Goal: Transaction & Acquisition: Purchase product/service

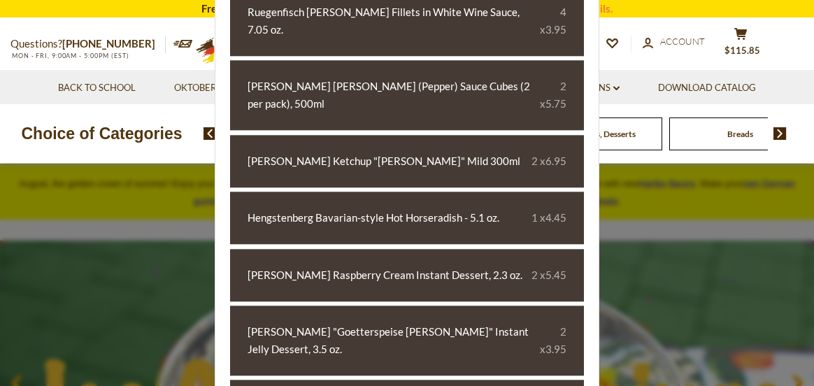
click at [675, 53] on div "Compare Compare up to 4 items: Clear Selection Compare search_icon search_icon …" at bounding box center [627, 44] width 346 height 35
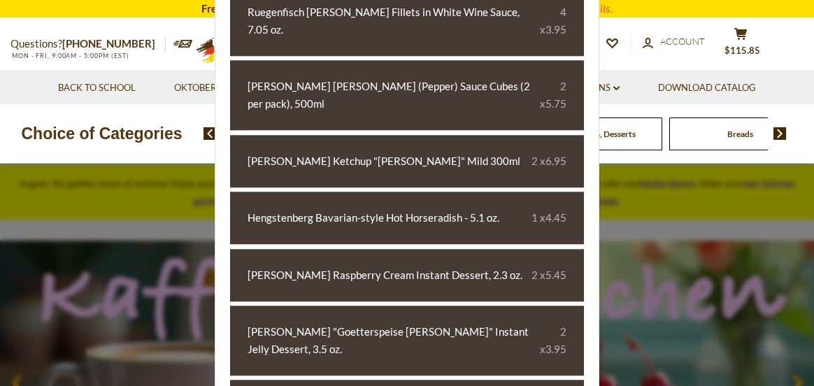
click at [781, 132] on img at bounding box center [780, 133] width 13 height 13
click at [180, 34] on div ".st0{fill:#EDD300;} .st1{fill:#D33E21;}" at bounding box center [312, 44] width 283 height 51
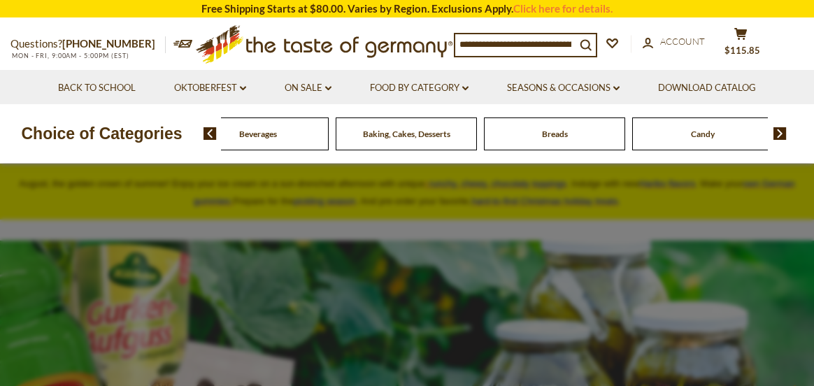
click at [776, 134] on img at bounding box center [780, 133] width 13 height 13
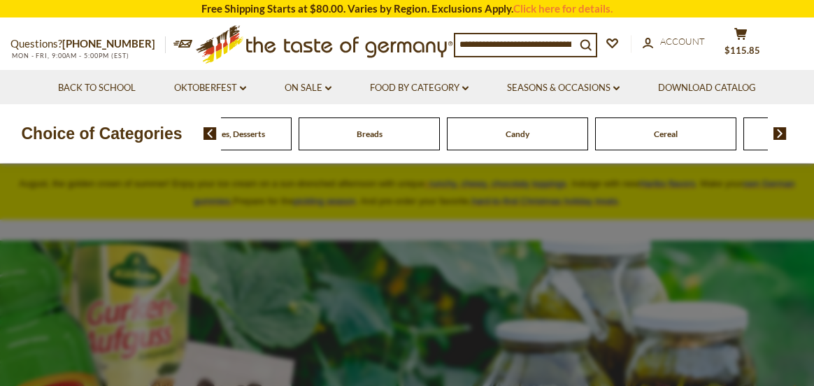
click at [776, 134] on img at bounding box center [780, 133] width 13 height 13
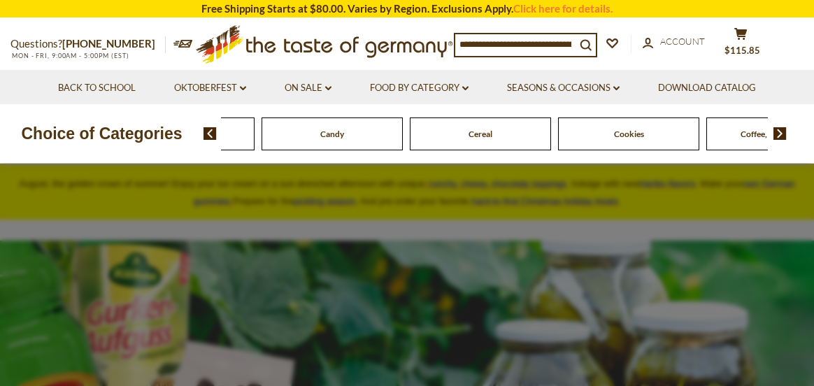
click at [776, 134] on img at bounding box center [780, 133] width 13 height 13
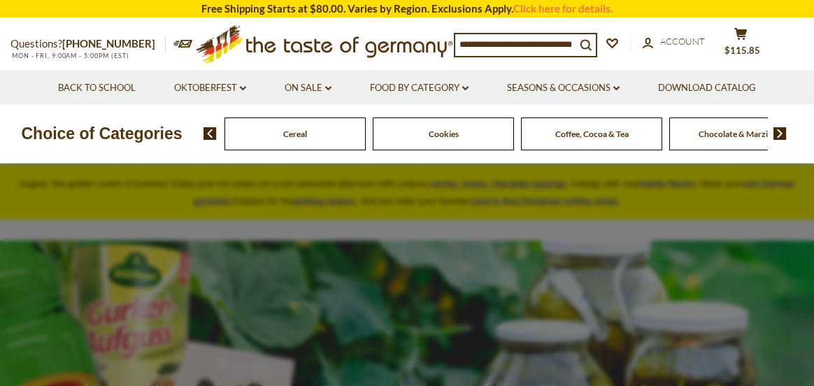
click at [776, 134] on img at bounding box center [780, 133] width 13 height 13
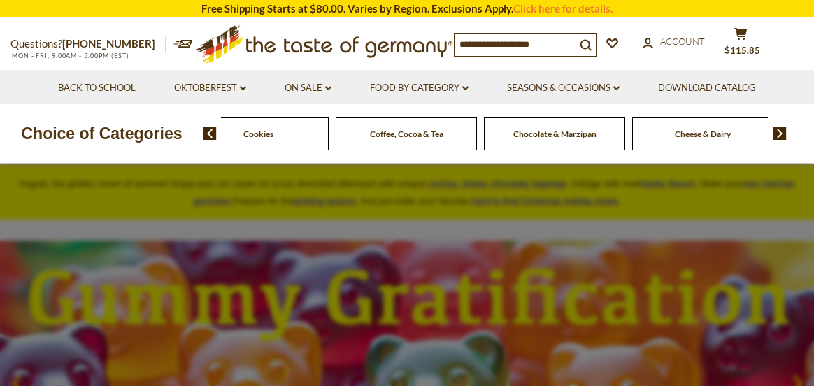
click at [776, 134] on img at bounding box center [780, 133] width 13 height 13
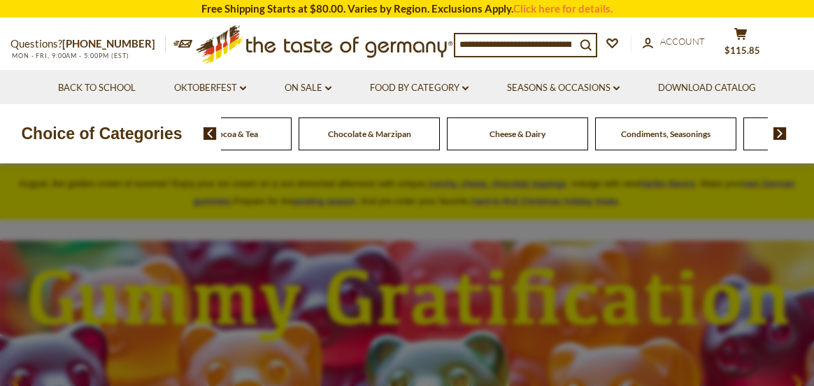
click at [657, 134] on span "Condiments, Seasonings" at bounding box center [666, 134] width 90 height 10
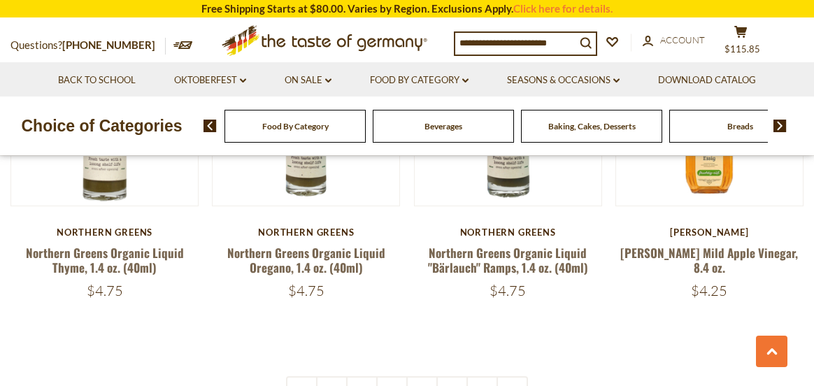
scroll to position [3148, 0]
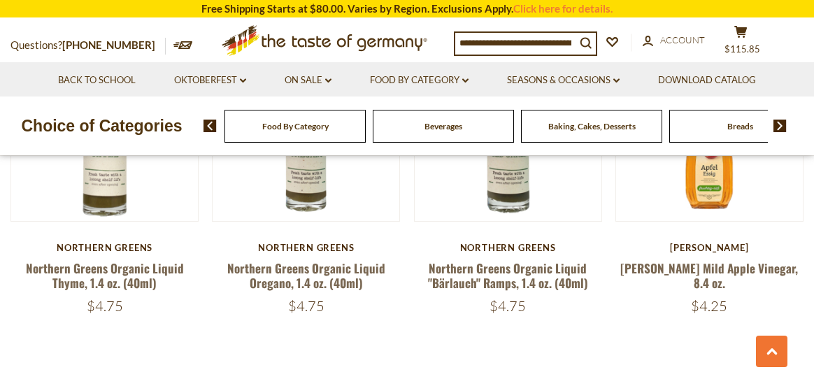
click at [517, 45] on input at bounding box center [515, 43] width 120 height 20
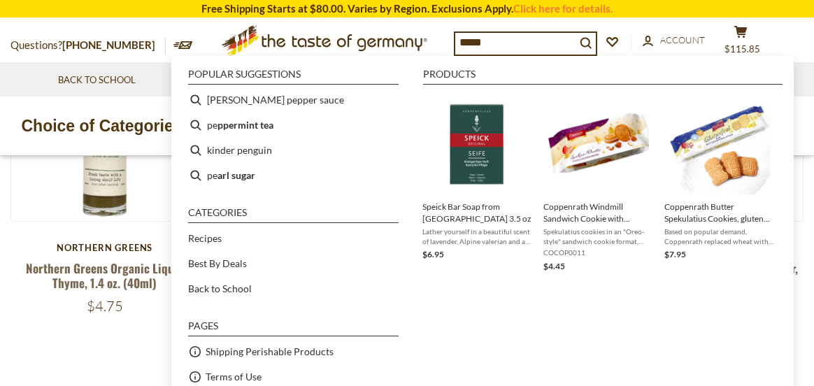
type input "******"
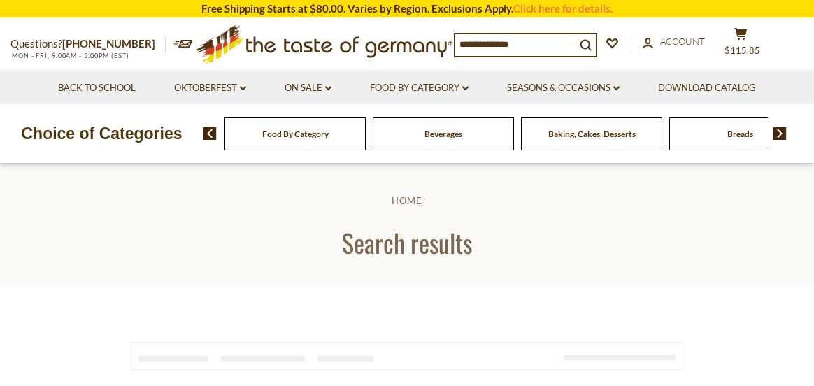
type input "******"
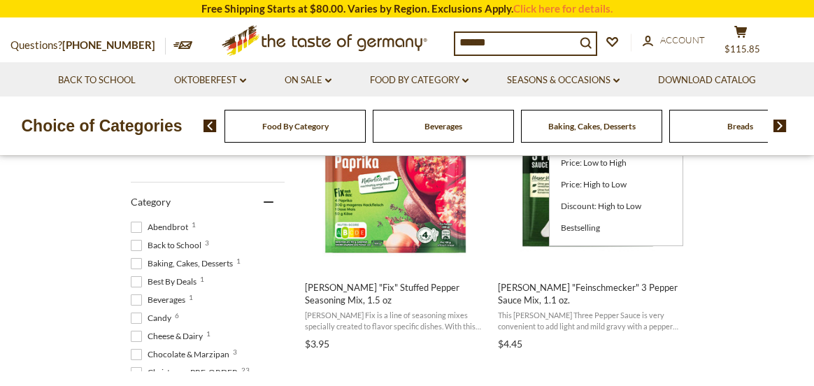
scroll to position [420, 0]
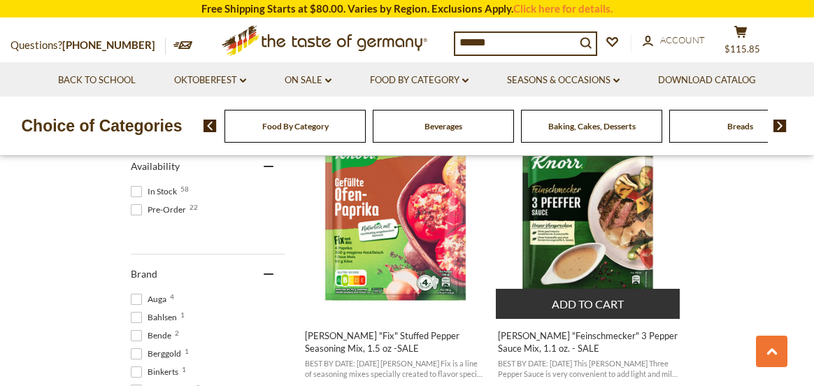
scroll to position [630, 0]
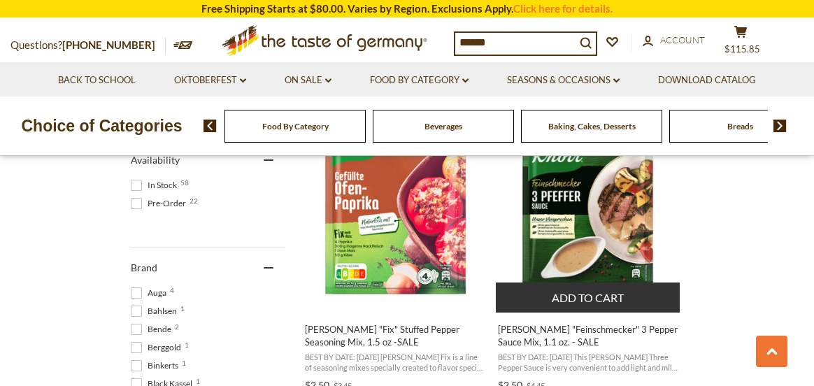
click at [607, 299] on button "Add to cart" at bounding box center [588, 298] width 184 height 30
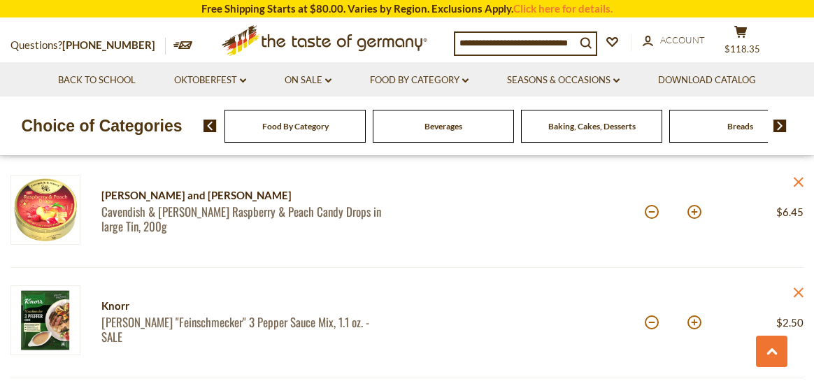
scroll to position [1189, 0]
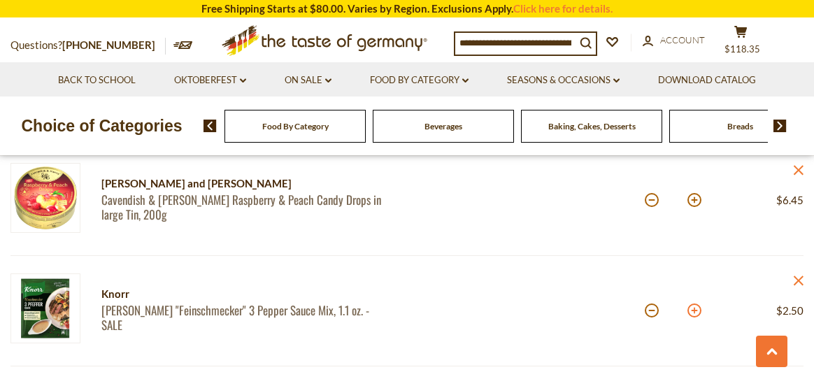
click at [695, 312] on button at bounding box center [695, 311] width 14 height 14
type input "*"
click at [695, 312] on button at bounding box center [695, 311] width 14 height 14
type input "*"
click at [691, 315] on button at bounding box center [695, 311] width 14 height 14
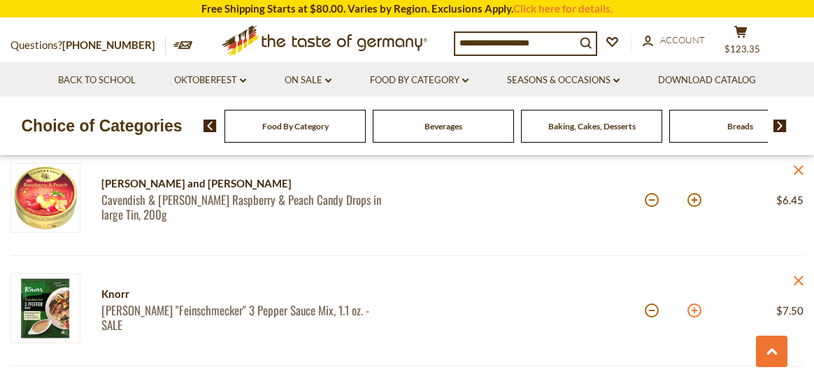
type input "*"
click at [653, 315] on button at bounding box center [652, 311] width 14 height 14
type input "*"
click at [650, 312] on button at bounding box center [652, 311] width 14 height 14
type input "*"
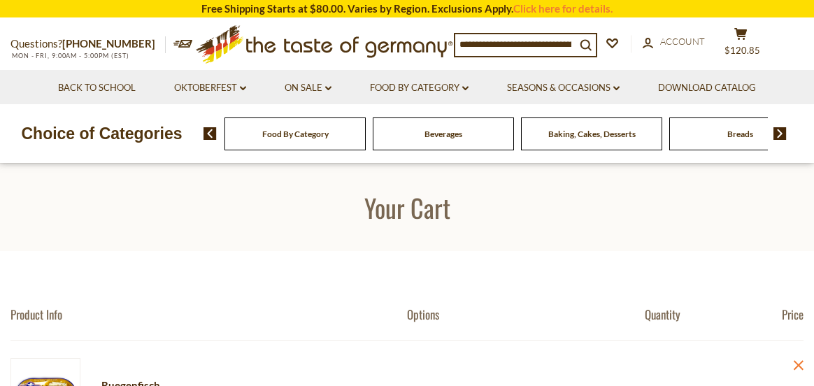
scroll to position [181, 0]
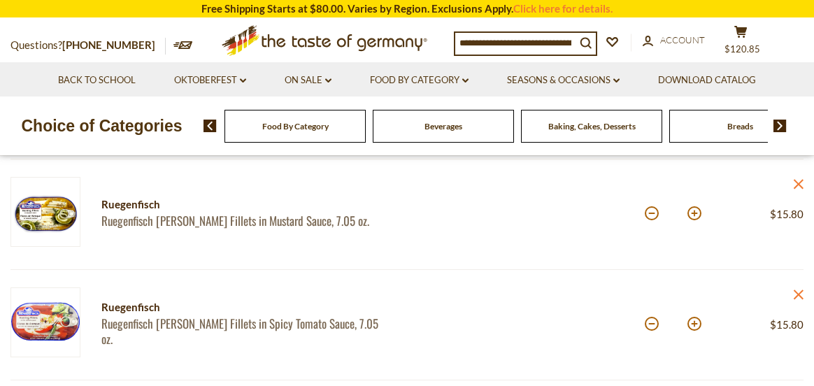
click at [779, 120] on img at bounding box center [780, 126] width 13 height 13
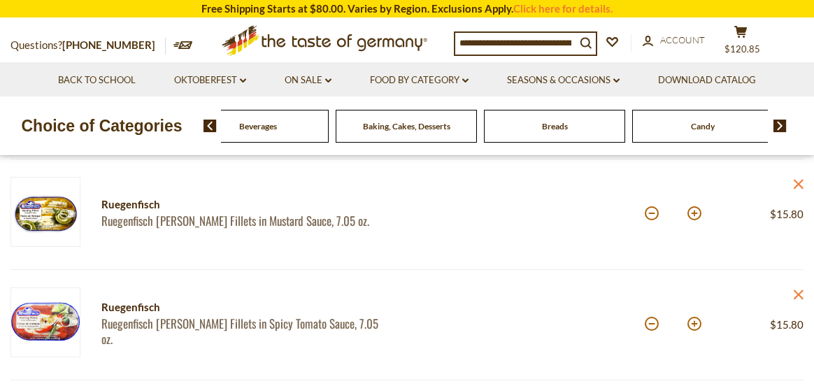
click at [779, 120] on img at bounding box center [780, 126] width 13 height 13
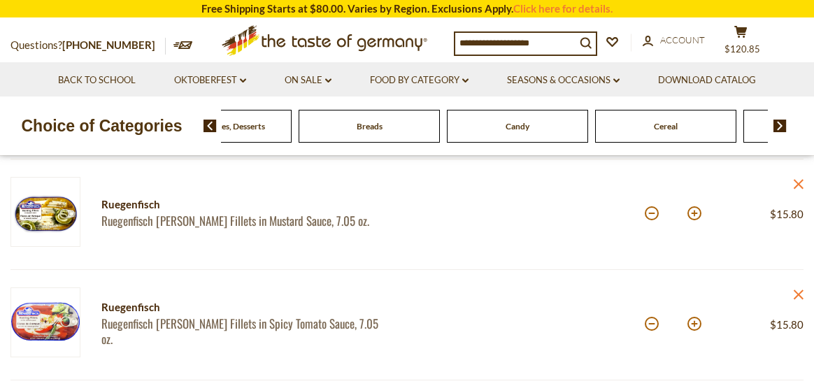
click at [779, 120] on img at bounding box center [780, 126] width 13 height 13
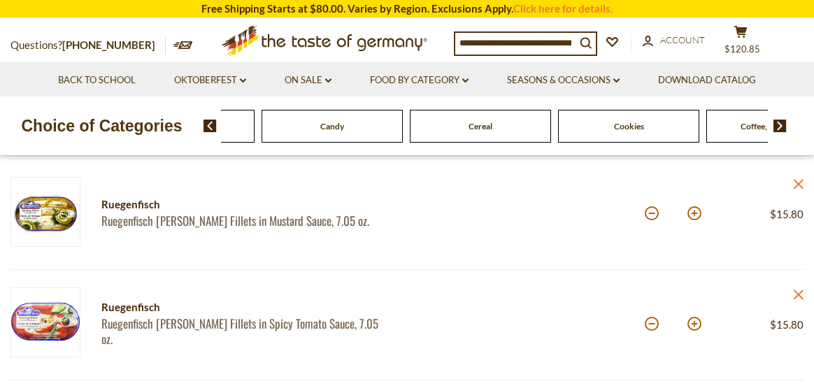
click at [637, 127] on span "Cookies" at bounding box center [629, 126] width 30 height 10
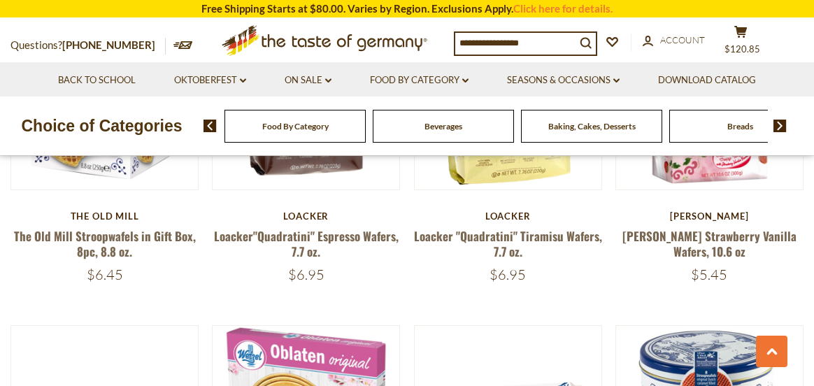
scroll to position [1189, 0]
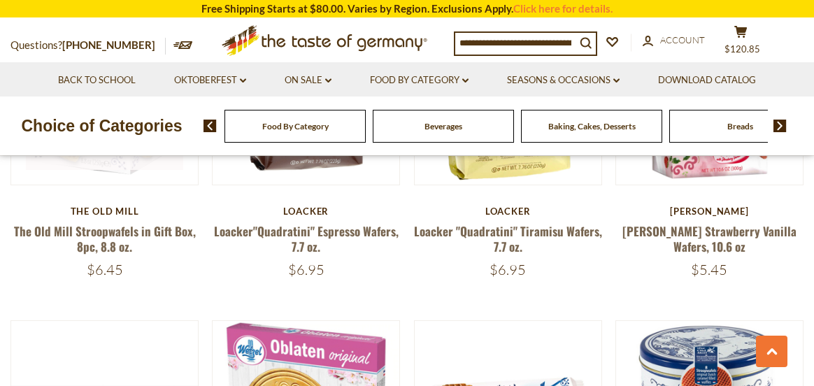
click at [125, 159] on link at bounding box center [104, 91] width 157 height 157
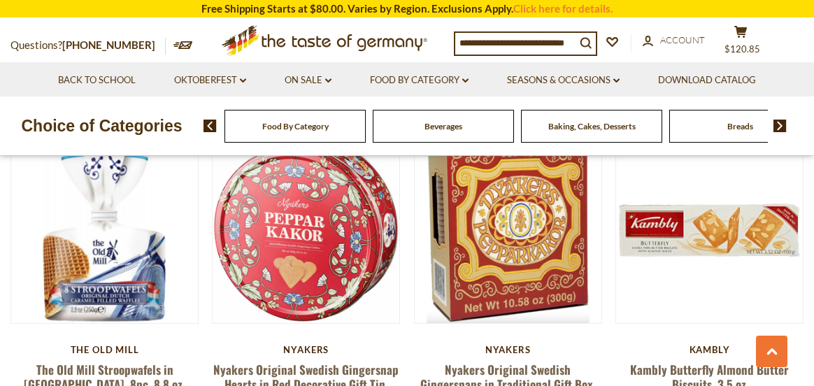
scroll to position [1679, 0]
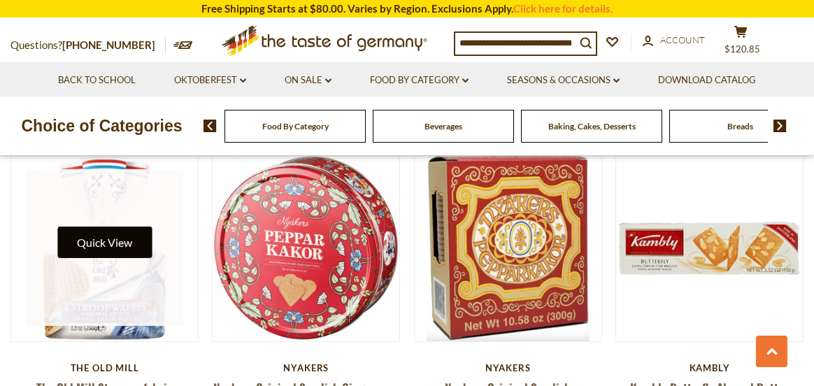
click at [113, 241] on button "Quick View" at bounding box center [104, 242] width 94 height 31
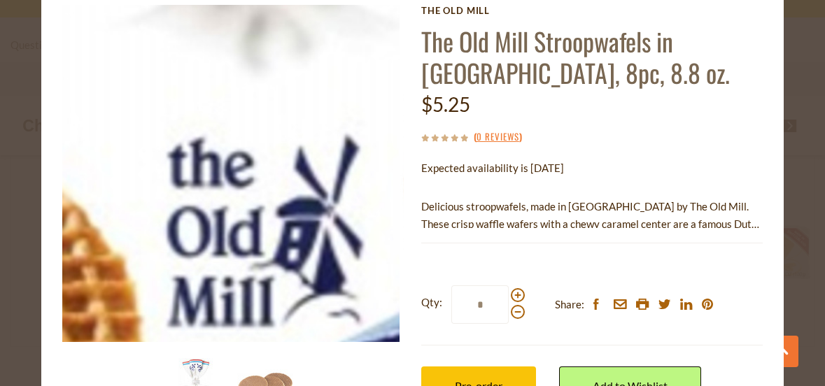
scroll to position [140, 0]
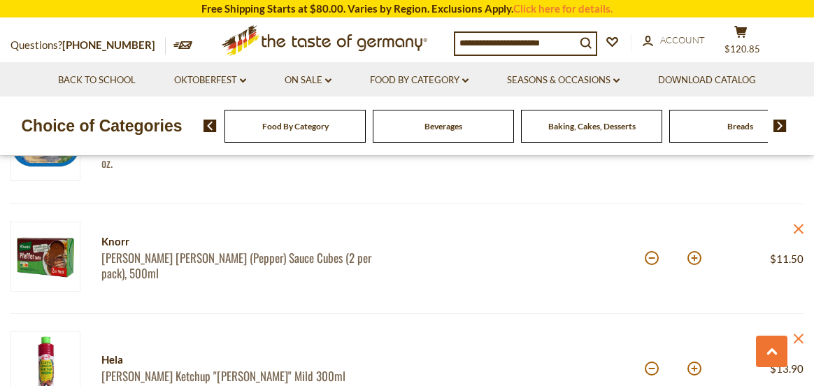
scroll to position [391, 0]
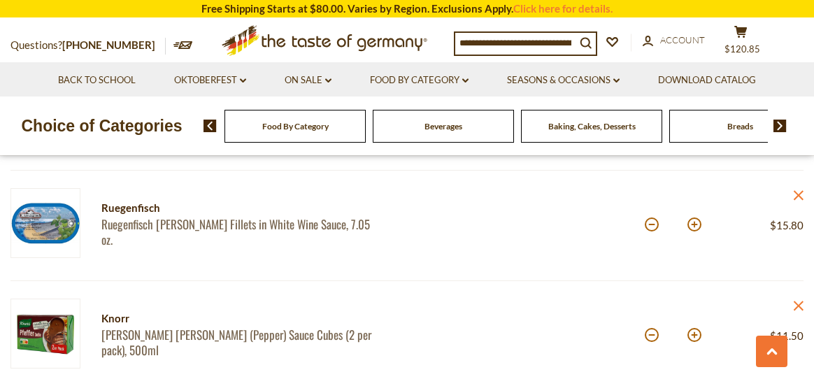
click at [781, 125] on img at bounding box center [780, 126] width 13 height 13
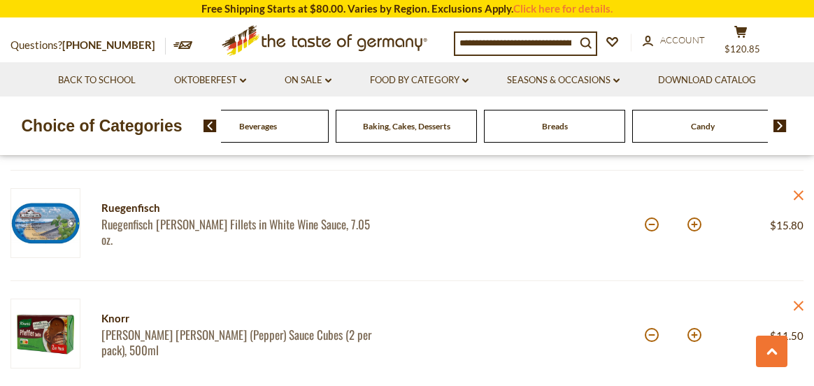
click at [781, 124] on img at bounding box center [780, 126] width 13 height 13
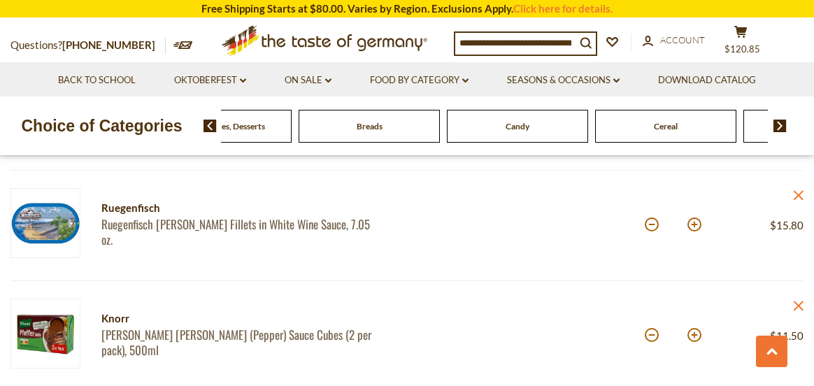
click at [781, 123] on img at bounding box center [780, 126] width 13 height 13
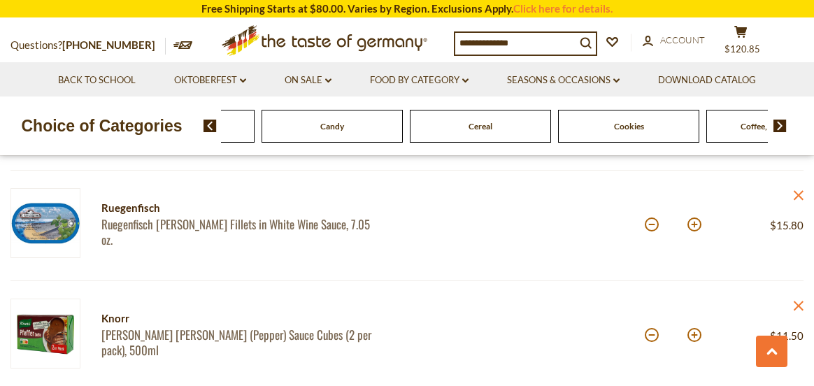
click at [781, 123] on img at bounding box center [780, 126] width 13 height 13
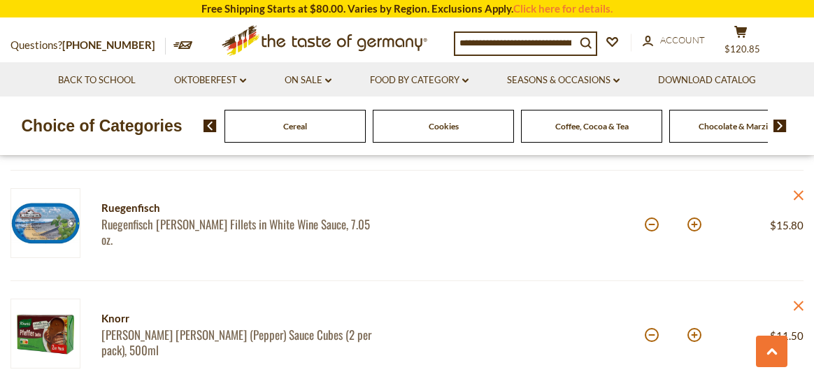
click at [781, 123] on img at bounding box center [780, 126] width 13 height 13
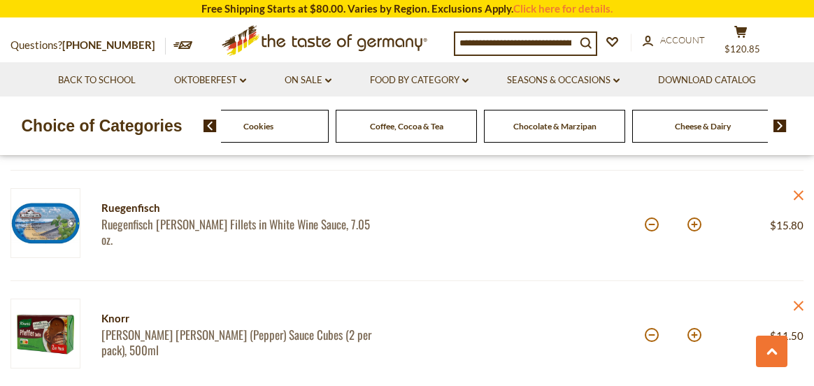
click at [781, 123] on img at bounding box center [780, 126] width 13 height 13
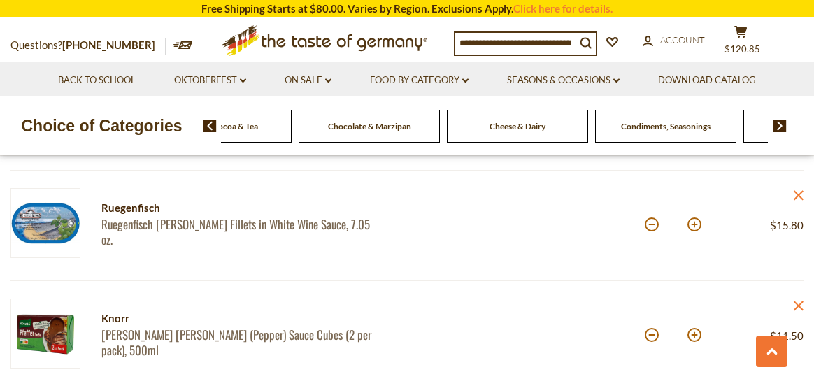
drag, startPoint x: 696, startPoint y: 133, endPoint x: 642, endPoint y: 130, distance: 53.9
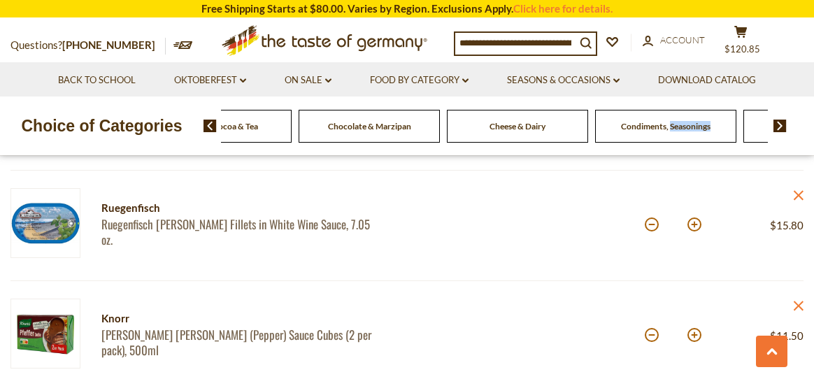
click at [642, 130] on span "Condiments, Seasonings" at bounding box center [666, 126] width 90 height 10
click at [647, 123] on span "Condiments, Seasonings" at bounding box center [666, 126] width 90 height 10
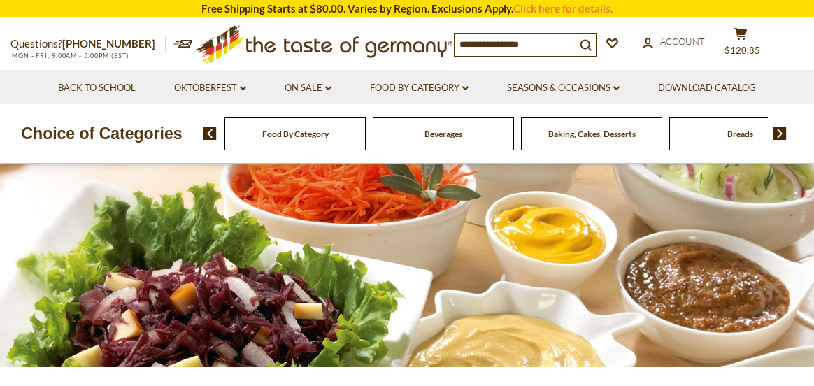
click at [779, 122] on div "Food By Category [GEOGRAPHIC_DATA] Baking, Cakes, Desserts Breads Candy Cereal …" at bounding box center [509, 134] width 611 height 34
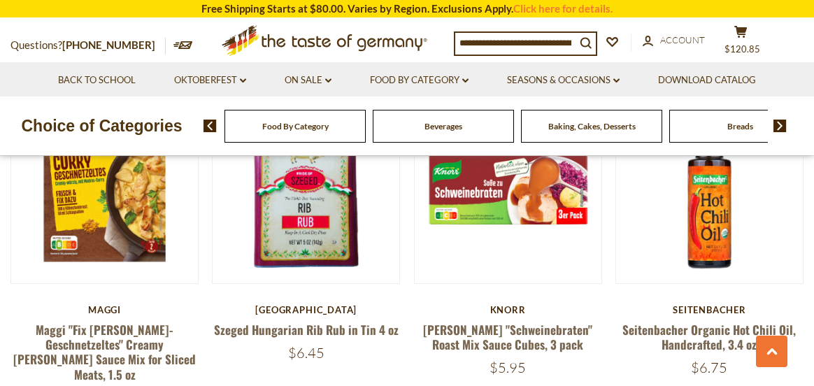
scroll to position [420, 0]
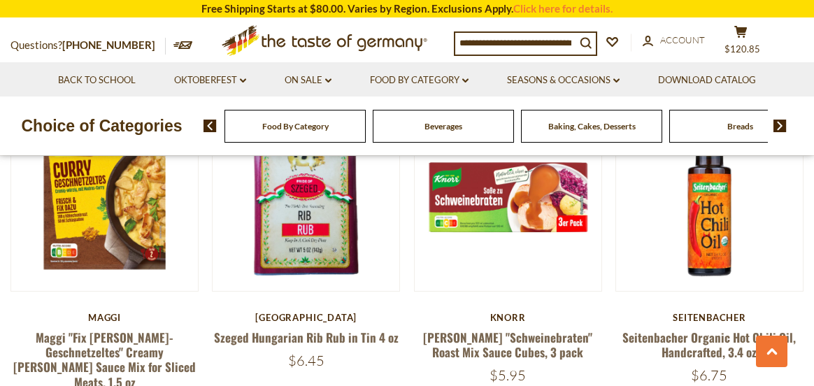
click at [783, 125] on img at bounding box center [780, 126] width 13 height 13
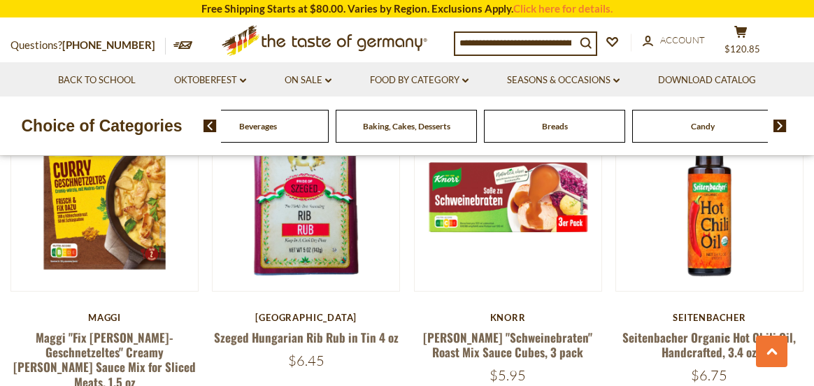
click at [783, 125] on img at bounding box center [780, 126] width 13 height 13
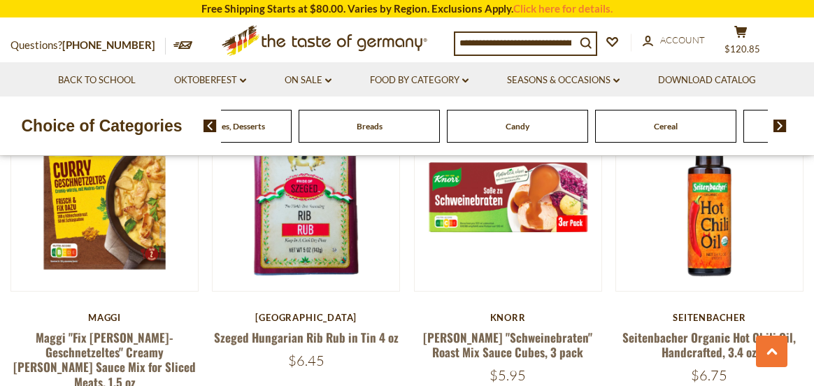
click at [783, 125] on img at bounding box center [780, 126] width 13 height 13
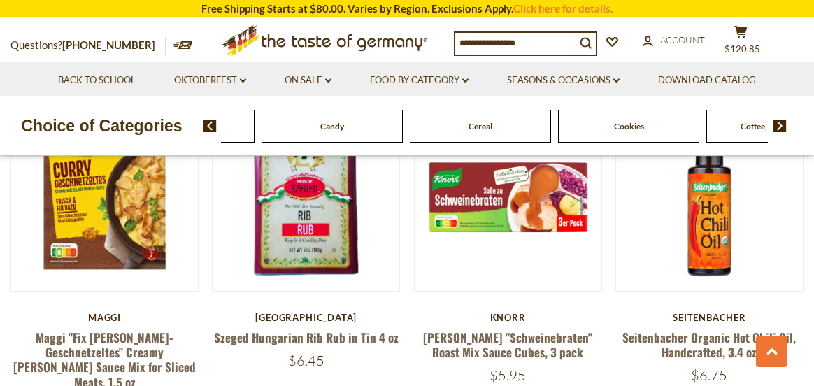
click at [783, 125] on img at bounding box center [780, 126] width 13 height 13
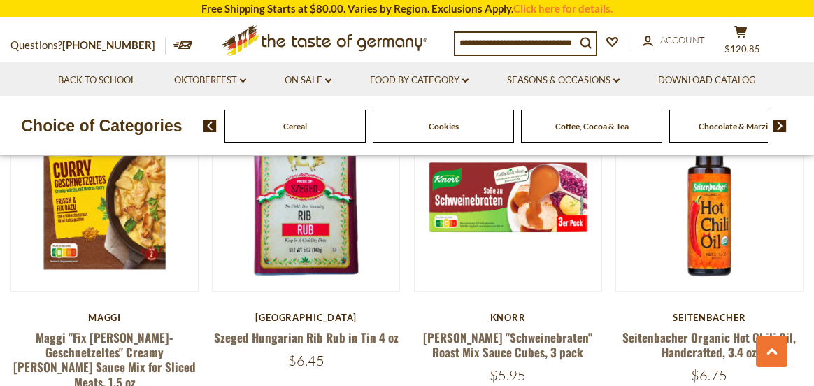
click at [783, 125] on img at bounding box center [780, 126] width 13 height 13
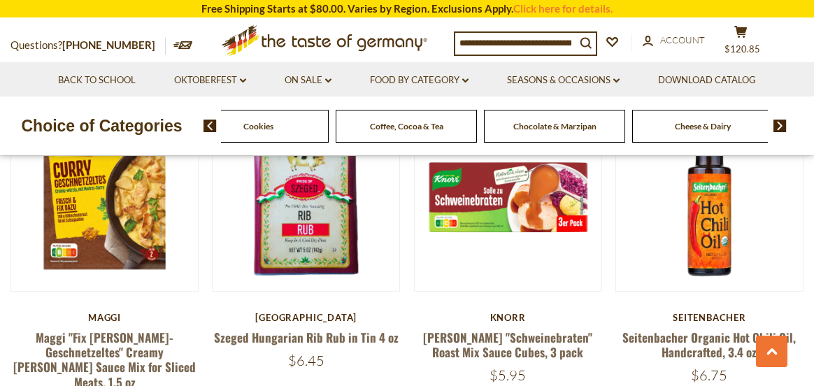
click at [783, 125] on img at bounding box center [780, 126] width 13 height 13
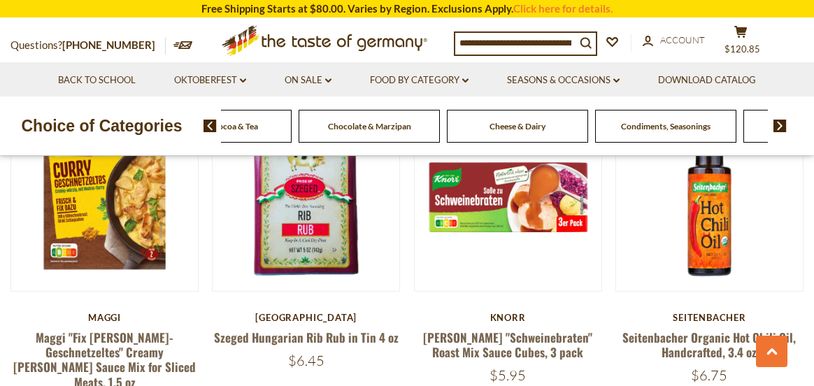
click at [783, 125] on img at bounding box center [780, 126] width 13 height 13
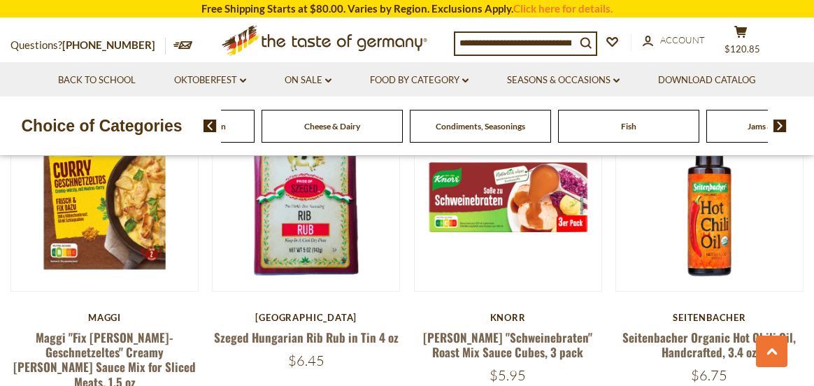
click at [783, 125] on img at bounding box center [780, 126] width 13 height 13
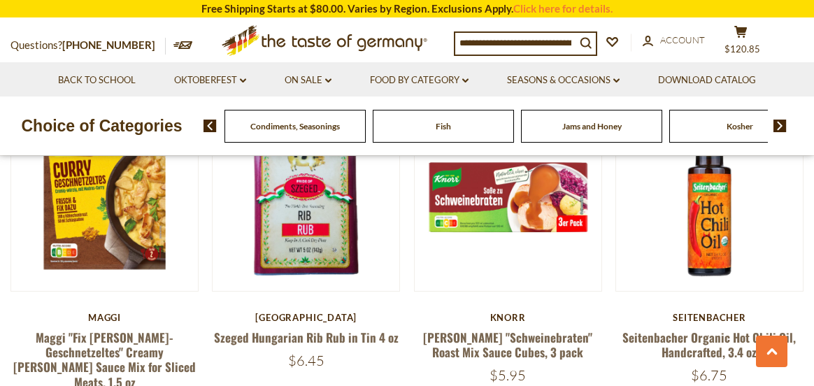
click at [783, 125] on img at bounding box center [780, 126] width 13 height 13
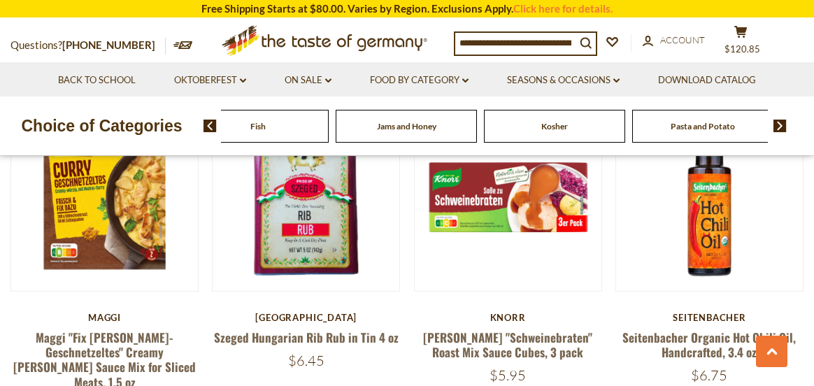
click at [783, 125] on img at bounding box center [780, 126] width 13 height 13
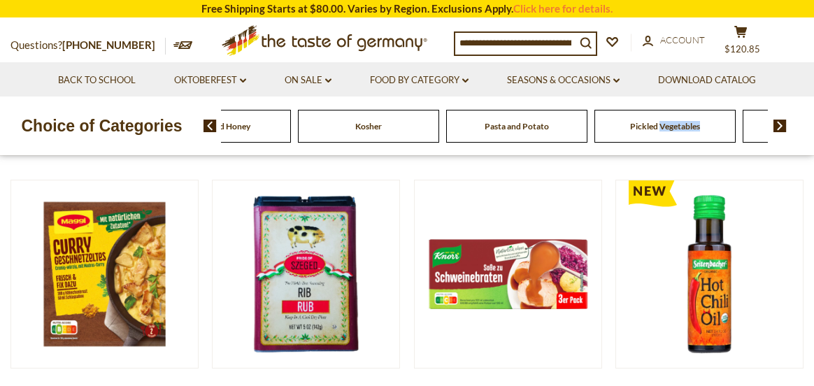
scroll to position [350, 0]
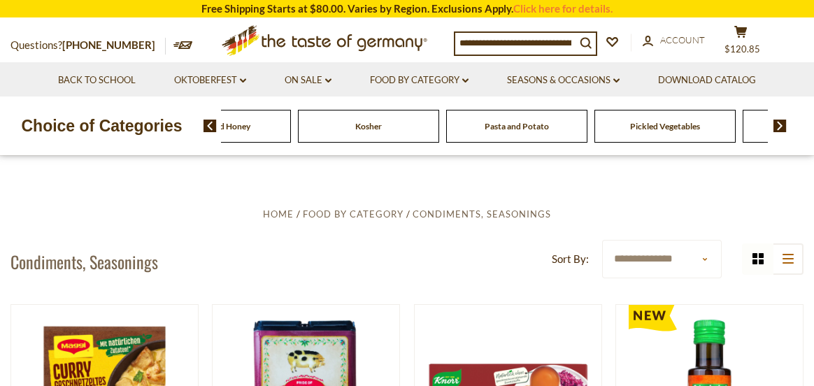
scroll to position [140, 0]
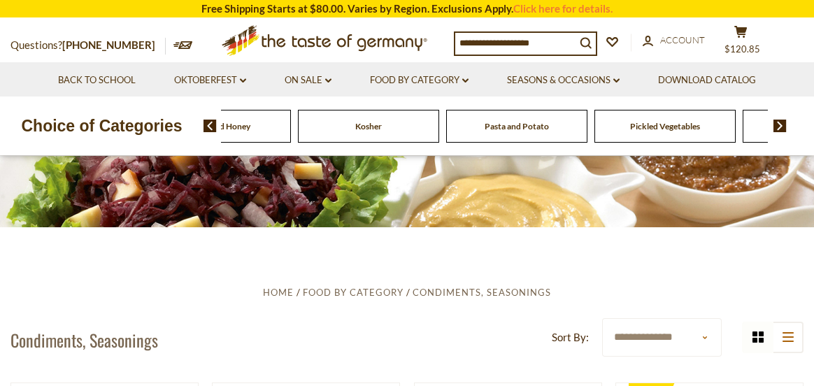
click at [681, 128] on span "Pickled Vegetables" at bounding box center [665, 126] width 70 height 10
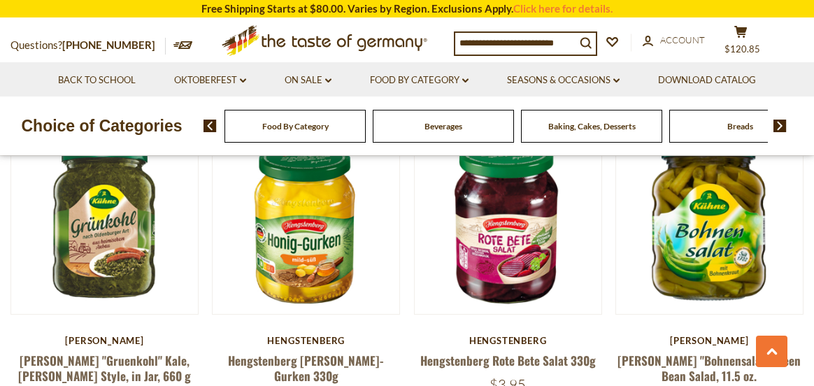
scroll to position [1049, 0]
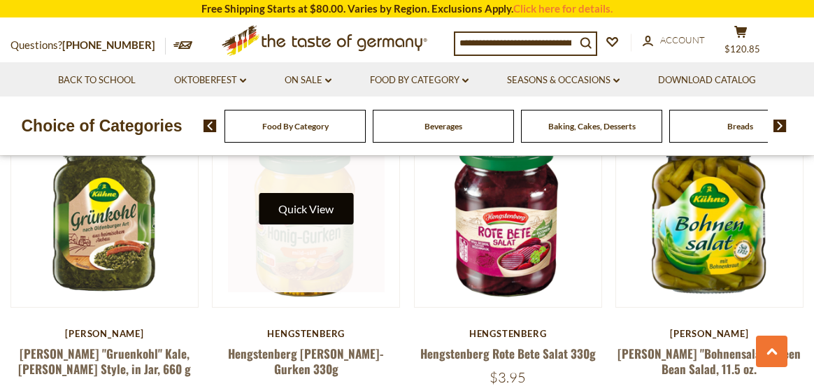
click at [322, 209] on button "Quick View" at bounding box center [306, 208] width 94 height 31
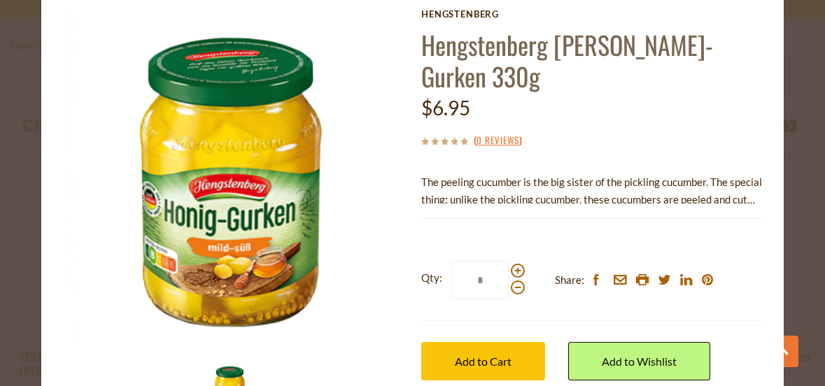
scroll to position [70, 0]
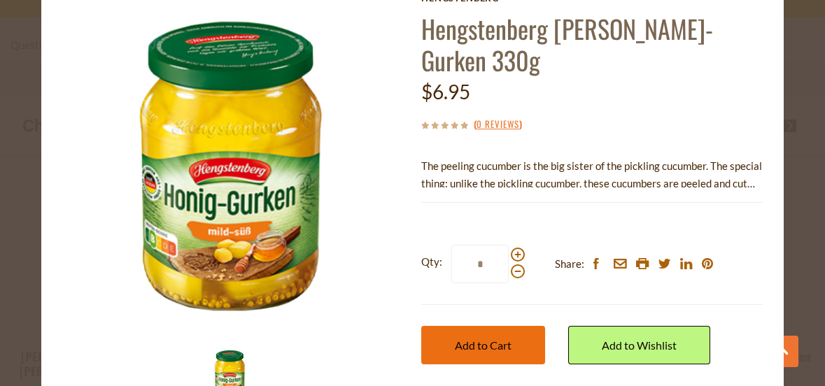
click at [497, 339] on span "Add to Cart" at bounding box center [483, 345] width 57 height 13
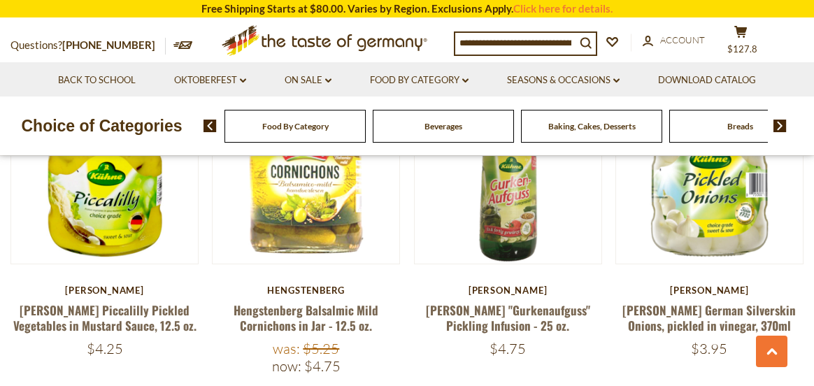
scroll to position [1749, 0]
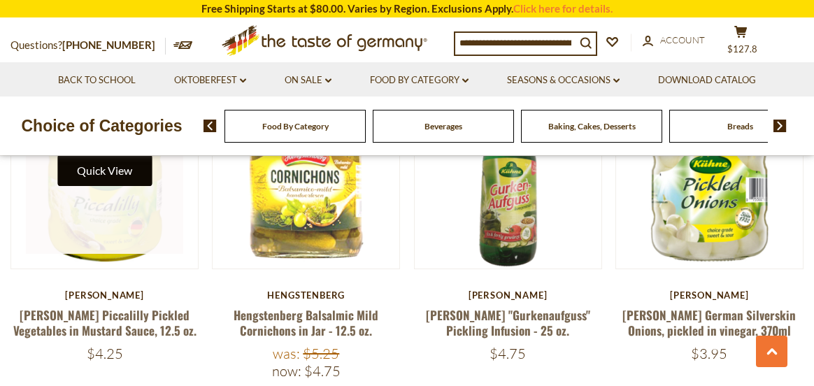
click at [122, 169] on button "Quick View" at bounding box center [104, 170] width 94 height 31
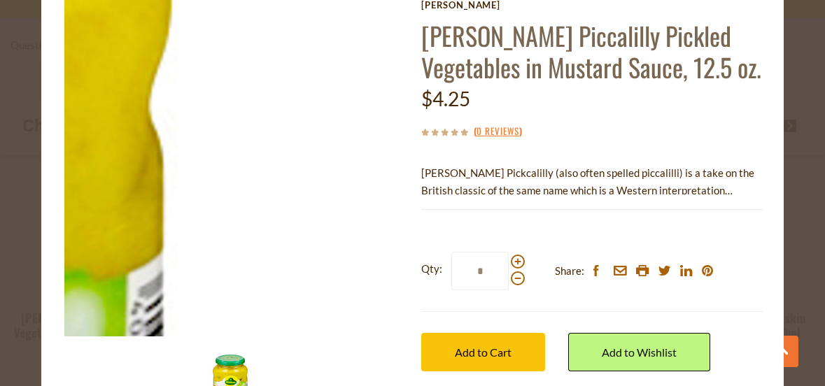
scroll to position [70, 0]
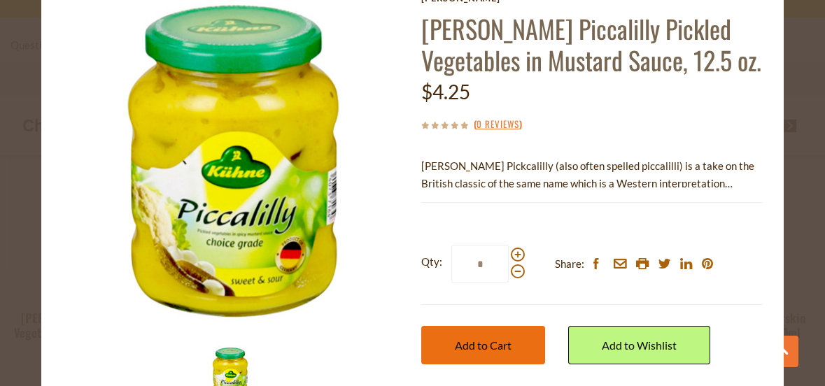
click at [460, 343] on span "Add to Cart" at bounding box center [483, 345] width 57 height 13
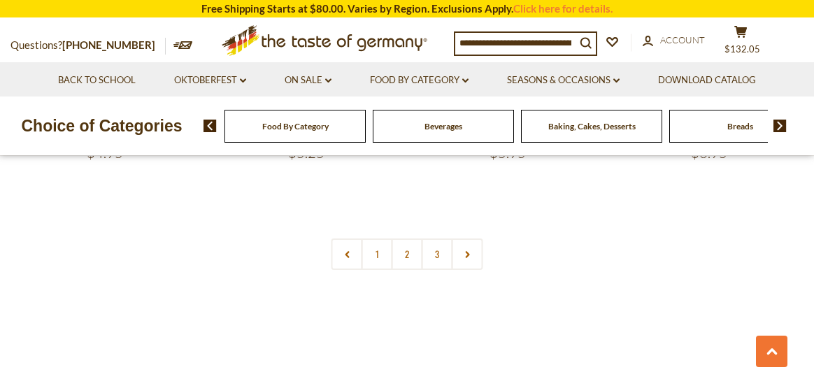
scroll to position [3288, 0]
click at [406, 225] on link "2" at bounding box center [407, 240] width 31 height 31
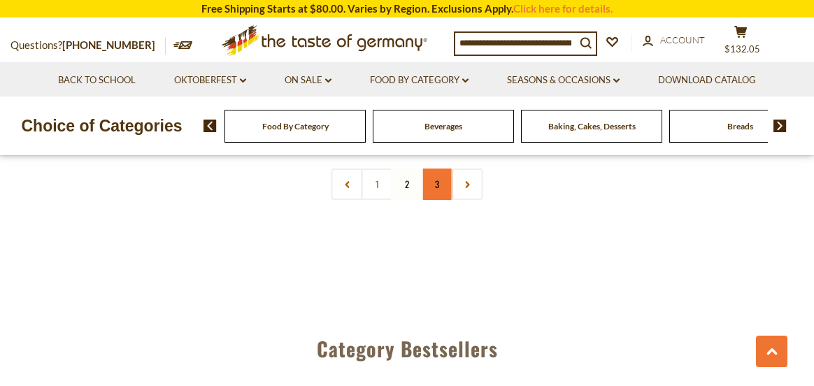
click at [436, 172] on link "3" at bounding box center [437, 184] width 31 height 31
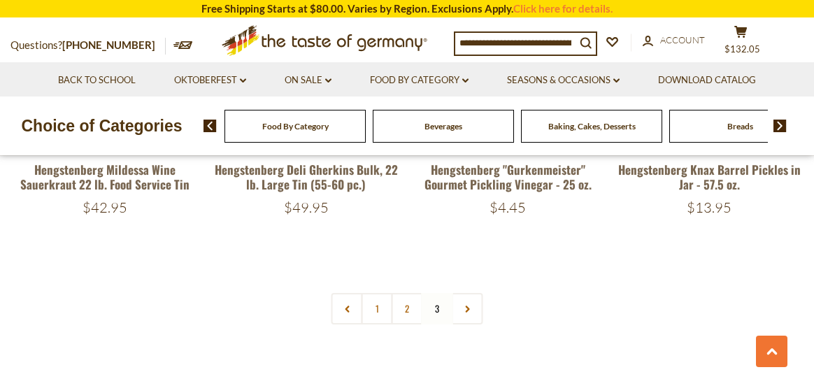
scroll to position [1577, 0]
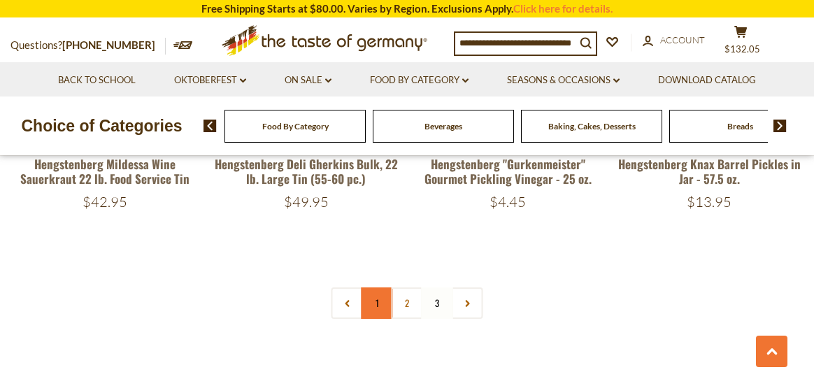
click at [377, 292] on link "1" at bounding box center [377, 302] width 31 height 31
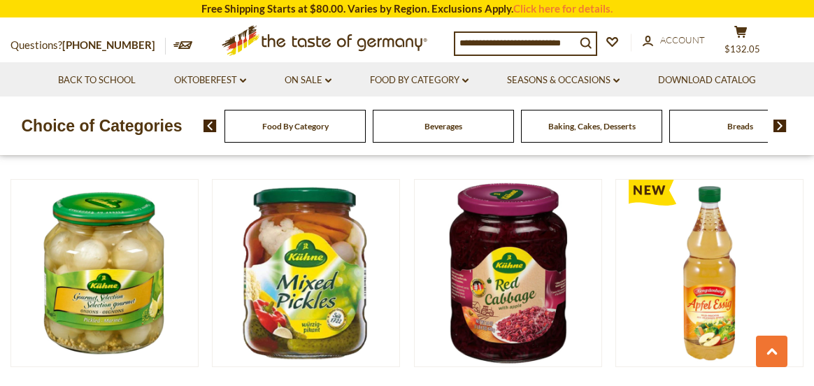
scroll to position [1329, 0]
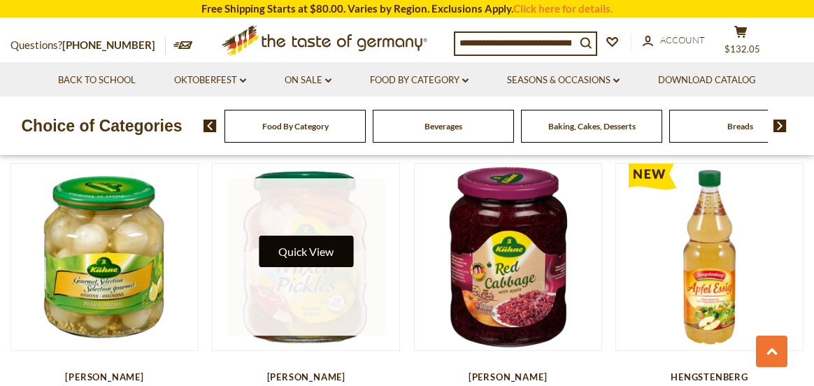
click at [288, 250] on button "Quick View" at bounding box center [306, 251] width 94 height 31
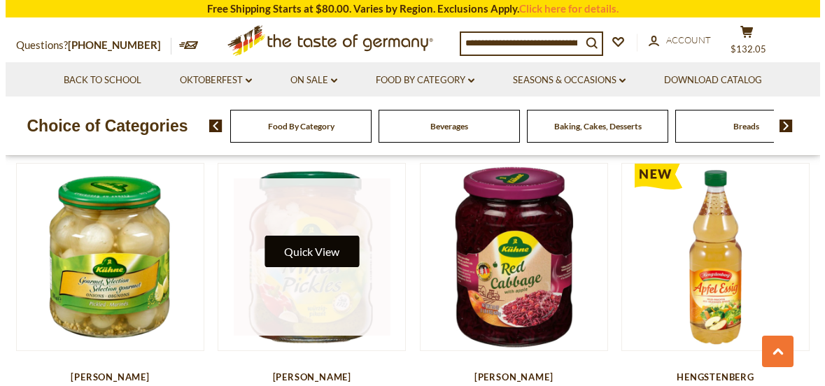
scroll to position [1337, 0]
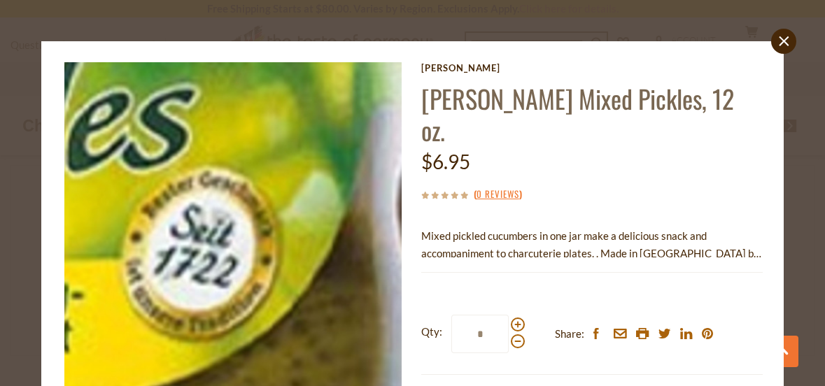
click at [313, 332] on img at bounding box center [232, 230] width 337 height 337
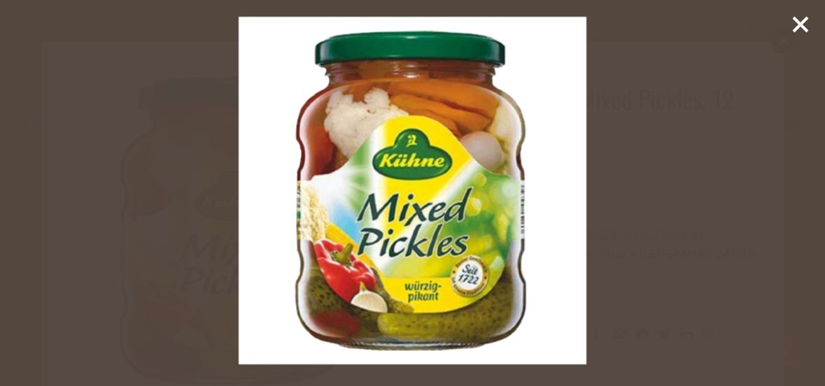
click at [803, 24] on icon at bounding box center [800, 24] width 21 height 21
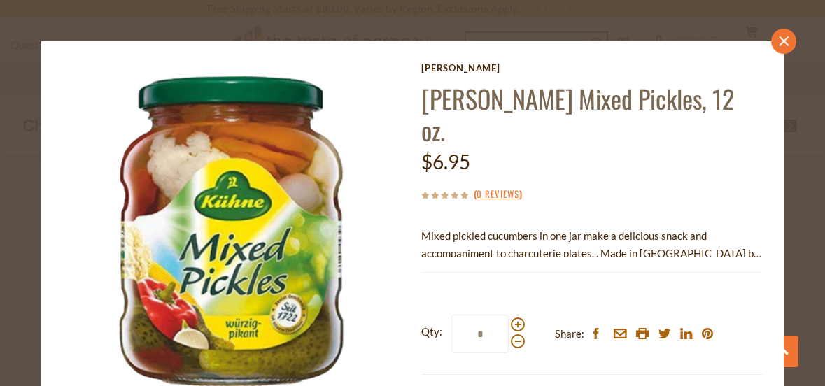
click at [779, 45] on link "close" at bounding box center [783, 41] width 25 height 25
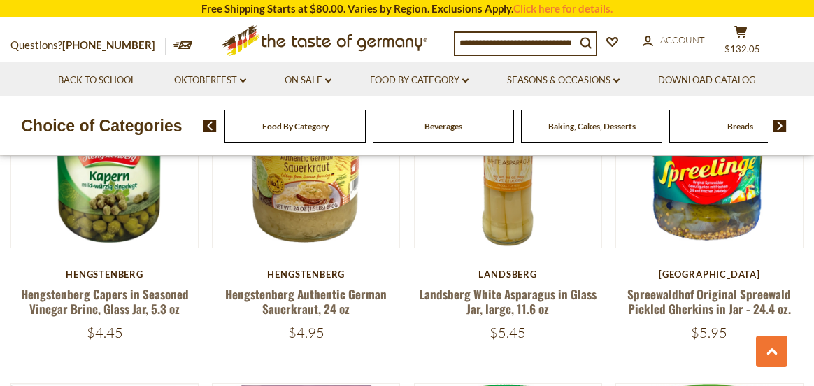
scroll to position [2308, 0]
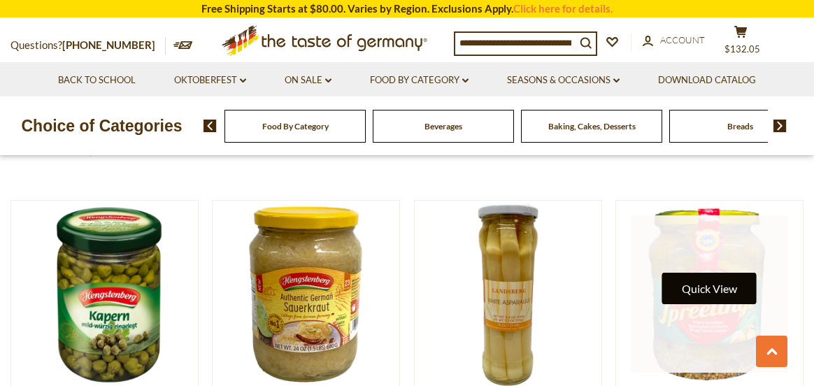
click at [702, 276] on button "Quick View" at bounding box center [709, 288] width 94 height 31
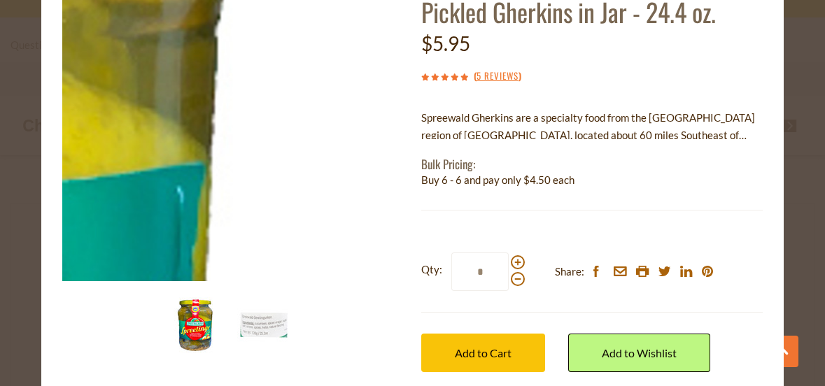
scroll to position [140, 0]
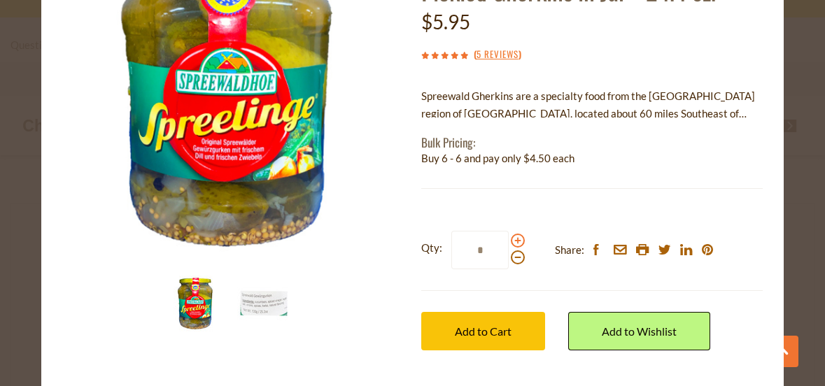
click at [511, 240] on span at bounding box center [518, 241] width 14 height 14
click at [509, 240] on input "*" at bounding box center [479, 250] width 57 height 38
type input "*"
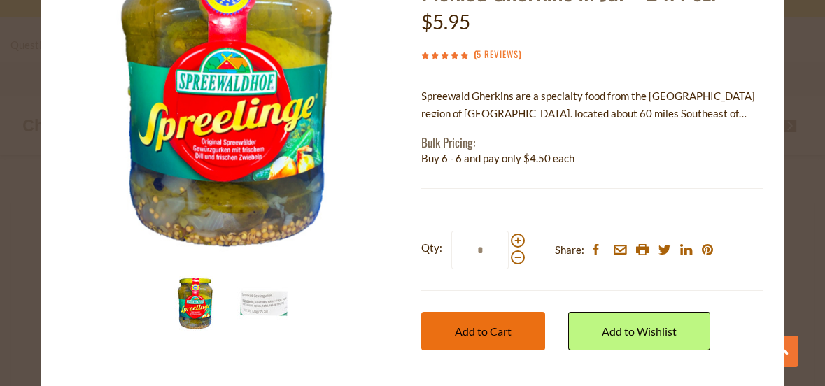
click at [474, 329] on span "Add to Cart" at bounding box center [483, 331] width 57 height 13
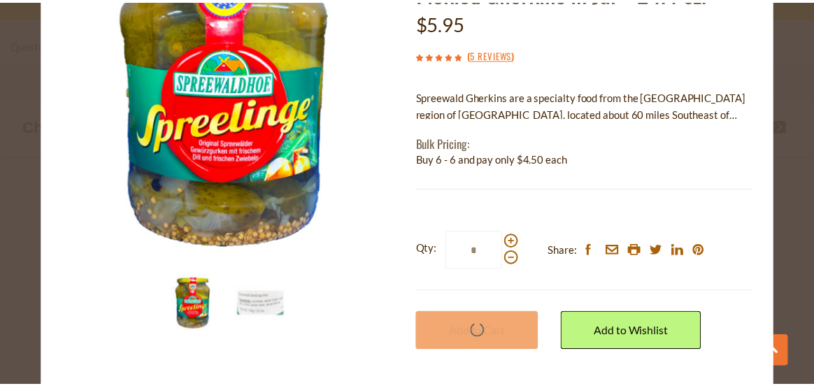
scroll to position [2308, 0]
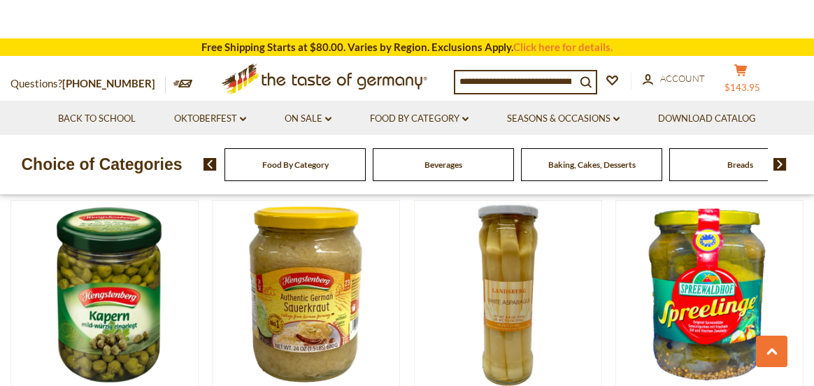
click at [755, 85] on span "$143.95" at bounding box center [743, 87] width 36 height 11
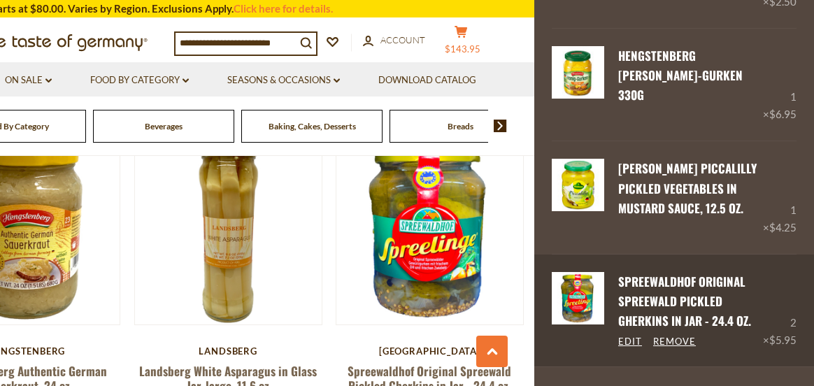
scroll to position [2378, 0]
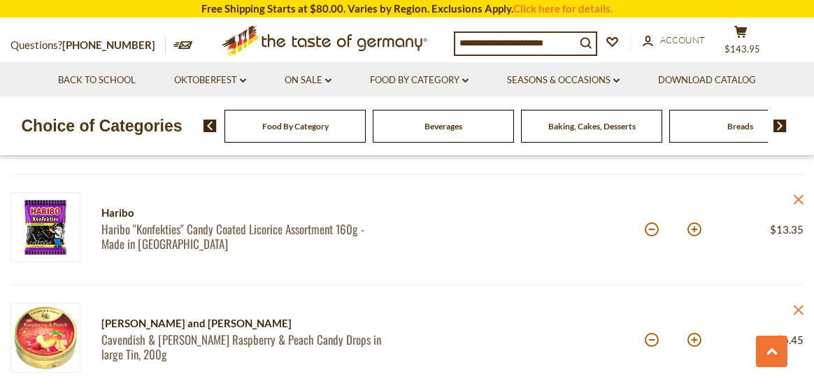
scroll to position [1189, 0]
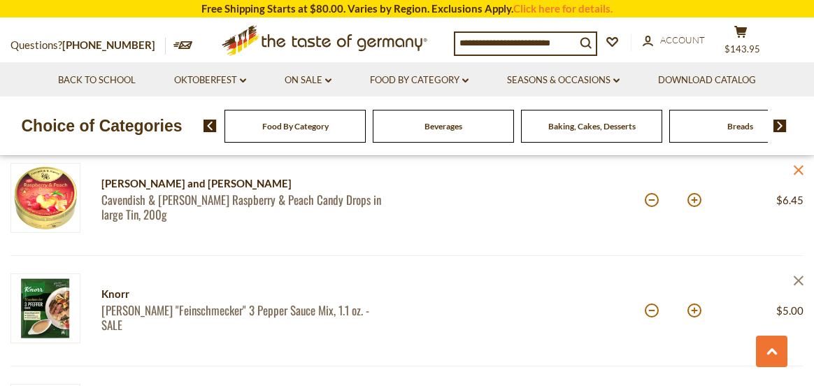
click at [797, 276] on icon "close" at bounding box center [798, 281] width 10 height 10
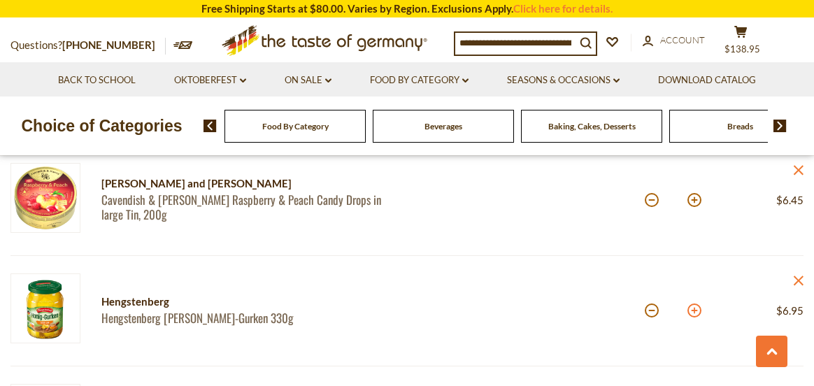
click at [697, 310] on button at bounding box center [695, 311] width 14 height 14
type input "*"
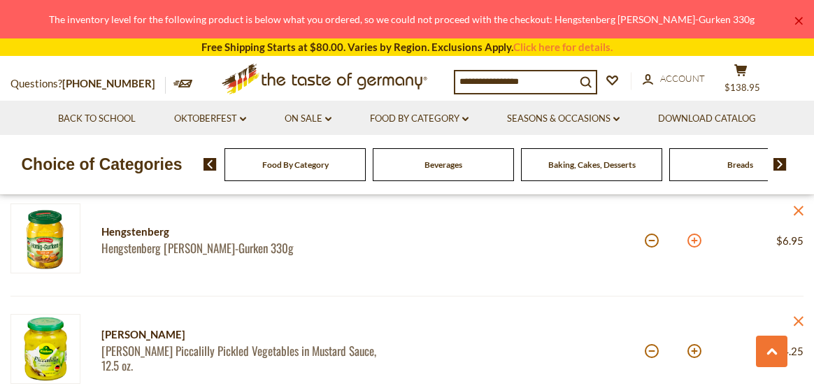
scroll to position [1329, 0]
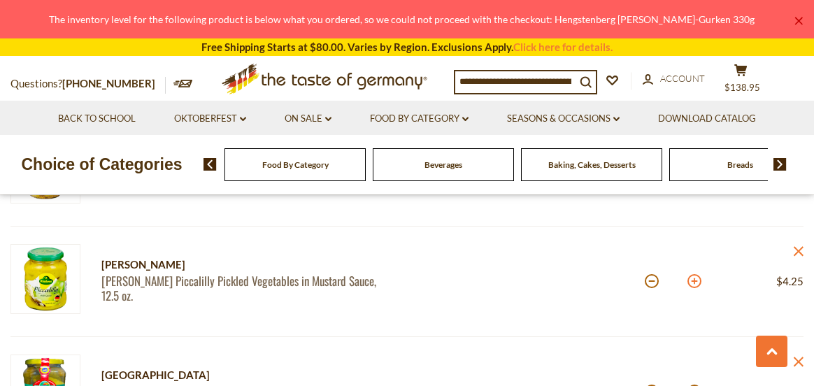
click at [691, 279] on button at bounding box center [695, 281] width 14 height 14
type input "*"
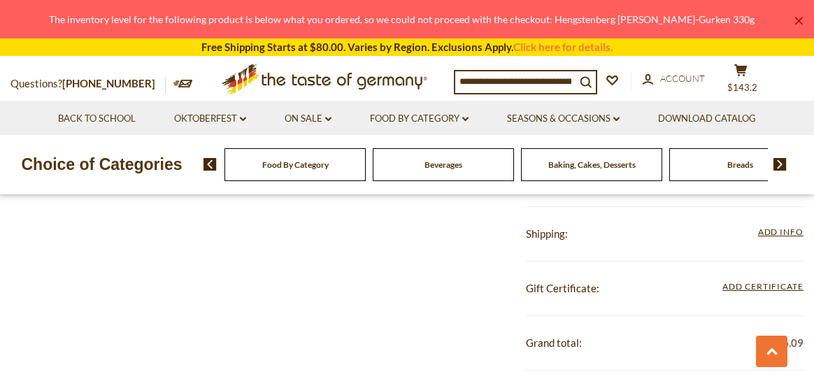
scroll to position [1749, 0]
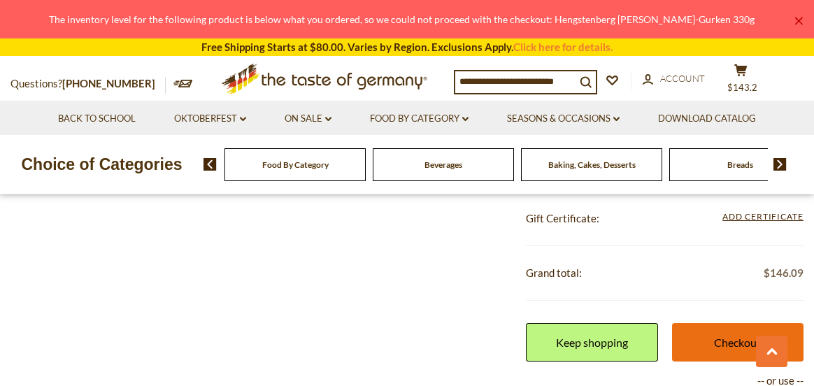
click at [740, 340] on link "Checkout" at bounding box center [738, 342] width 132 height 38
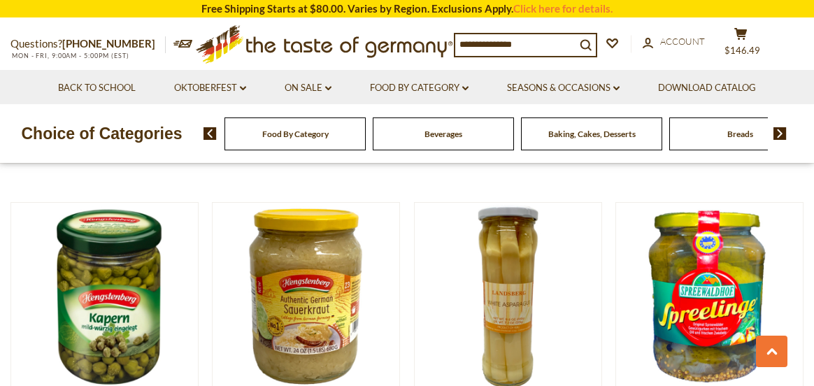
scroll to position [2378, 0]
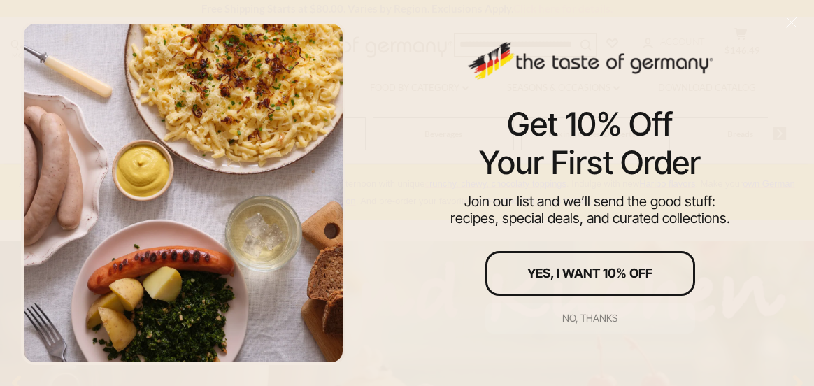
click at [598, 317] on div "No, thanks" at bounding box center [589, 318] width 55 height 10
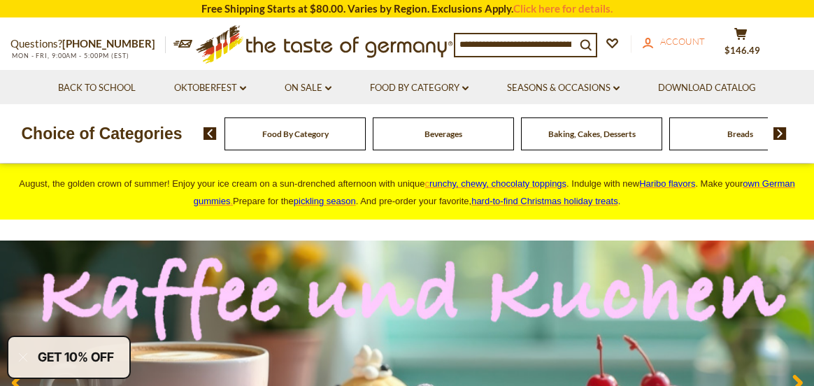
click at [677, 43] on span "Account" at bounding box center [682, 41] width 45 height 11
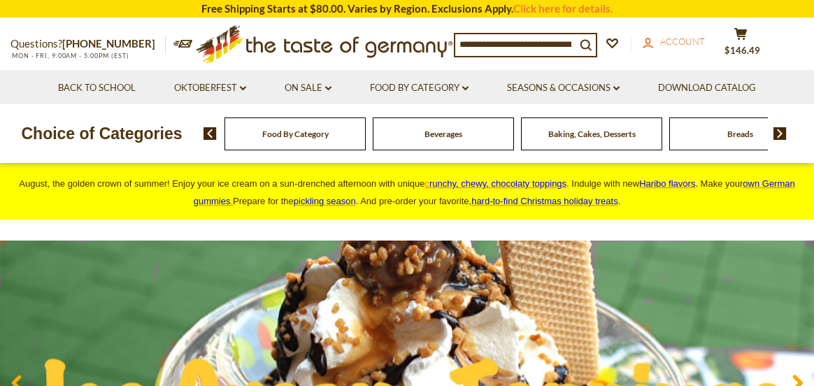
click at [690, 41] on span "Account" at bounding box center [682, 41] width 45 height 11
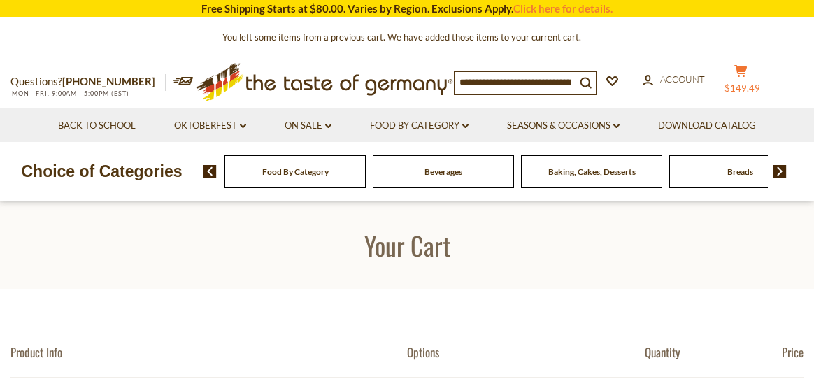
click at [747, 69] on icon at bounding box center [740, 71] width 13 height 12
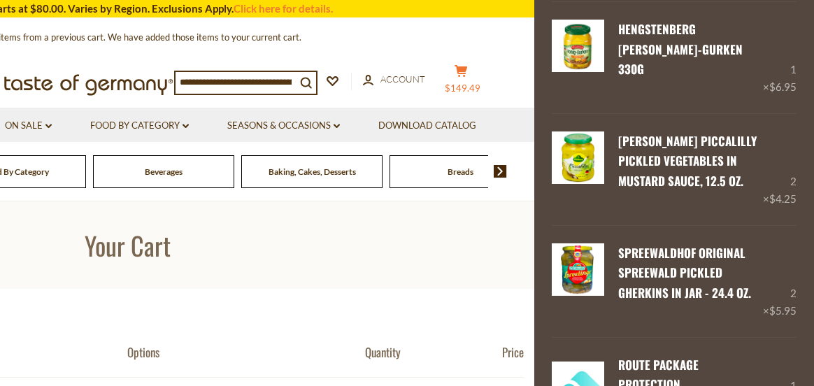
scroll to position [1462, 0]
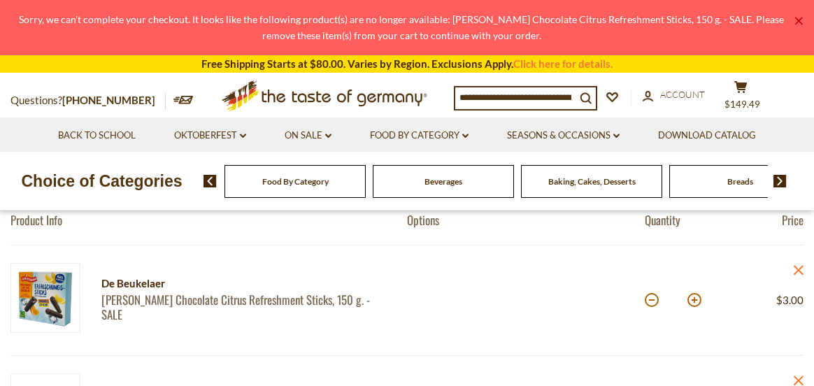
scroll to position [140, 0]
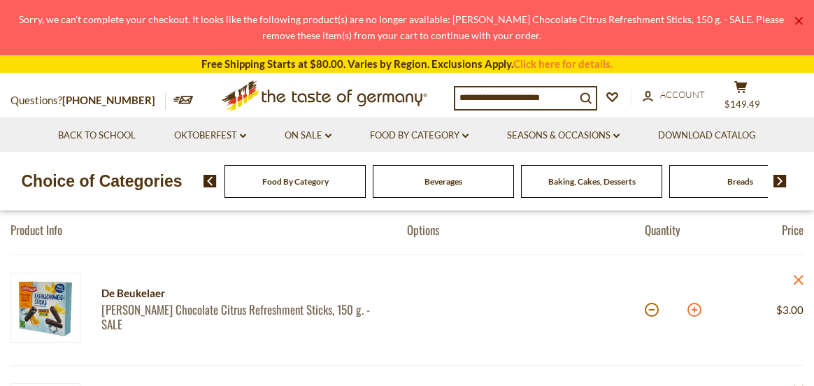
click at [696, 311] on button at bounding box center [695, 310] width 14 height 14
type input "*"
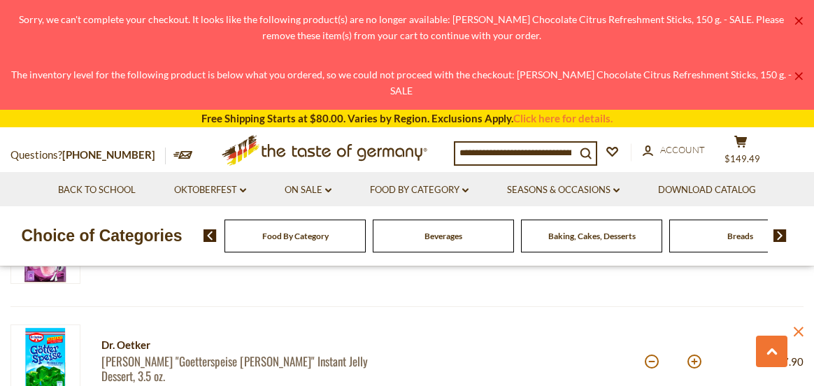
scroll to position [979, 0]
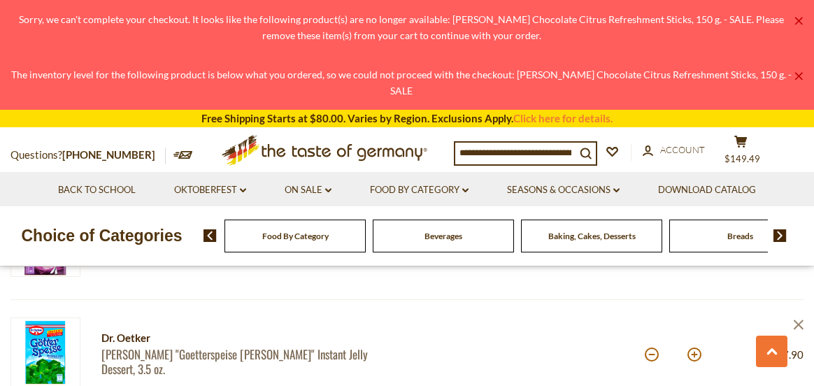
click at [800, 326] on icon at bounding box center [799, 325] width 10 height 10
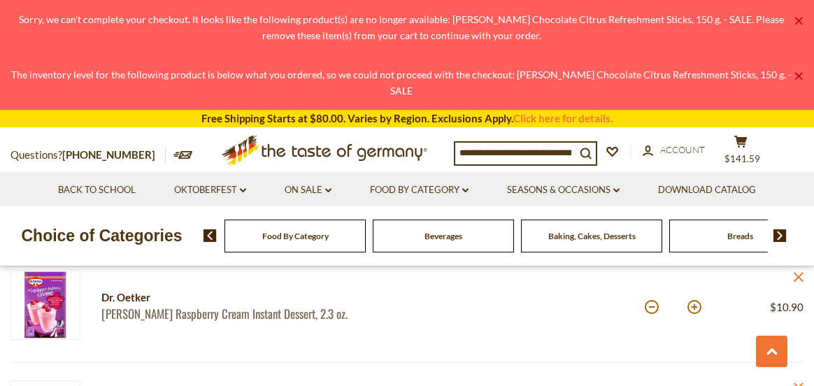
scroll to position [909, 0]
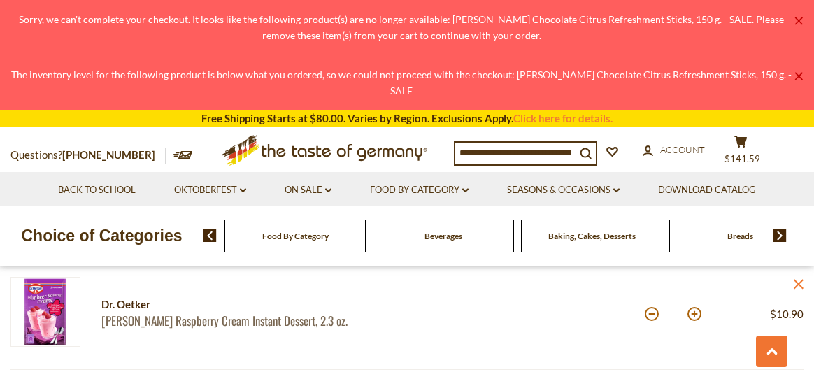
click at [800, 281] on icon "close" at bounding box center [798, 284] width 10 height 10
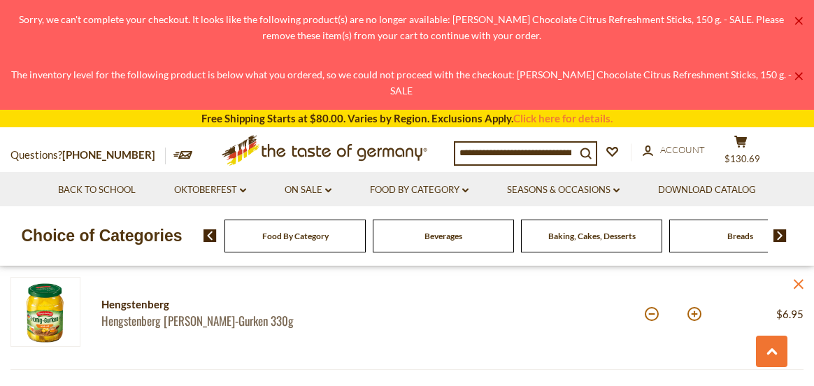
scroll to position [1119, 0]
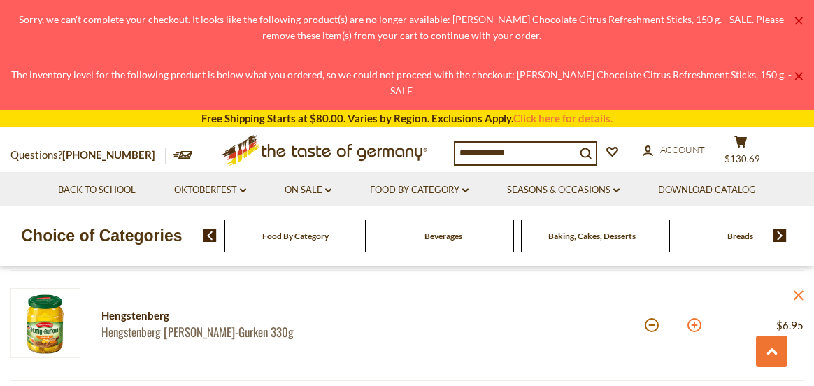
click at [697, 325] on button at bounding box center [695, 325] width 14 height 14
type input "*"
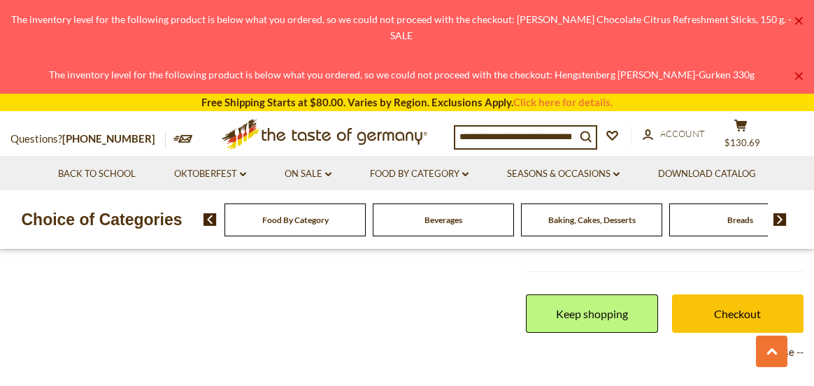
scroll to position [1819, 0]
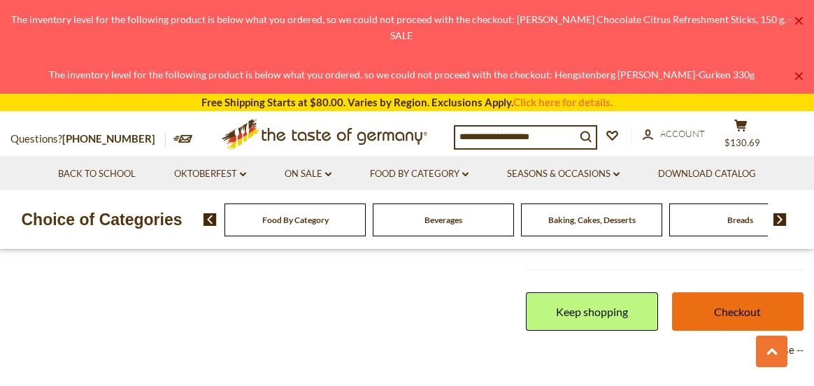
click at [736, 311] on link "Checkout" at bounding box center [738, 311] width 132 height 38
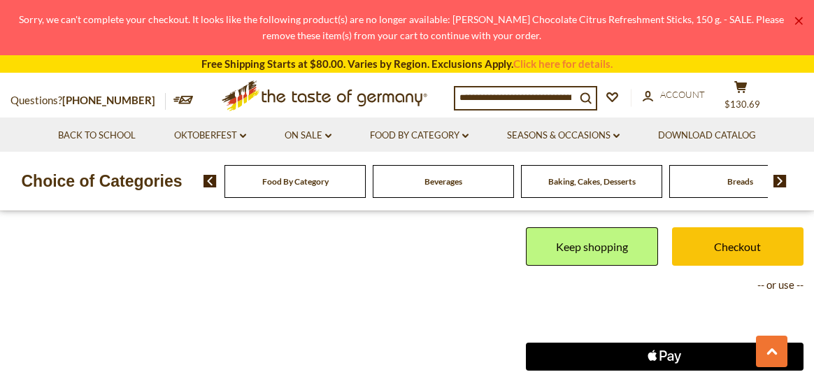
scroll to position [1889, 0]
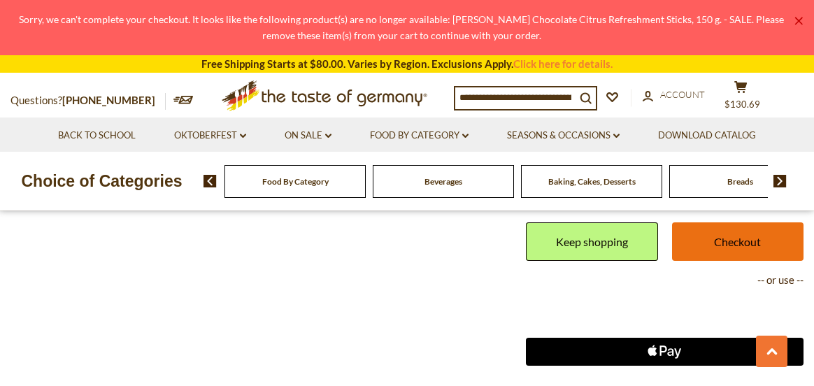
click at [728, 241] on link "Checkout" at bounding box center [738, 241] width 132 height 38
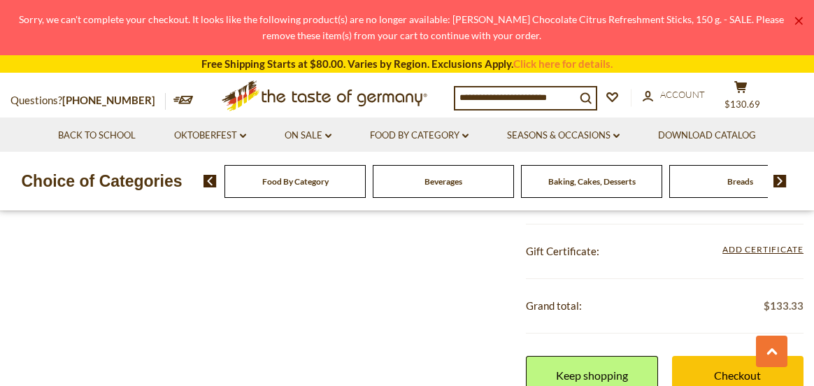
scroll to position [1749, 0]
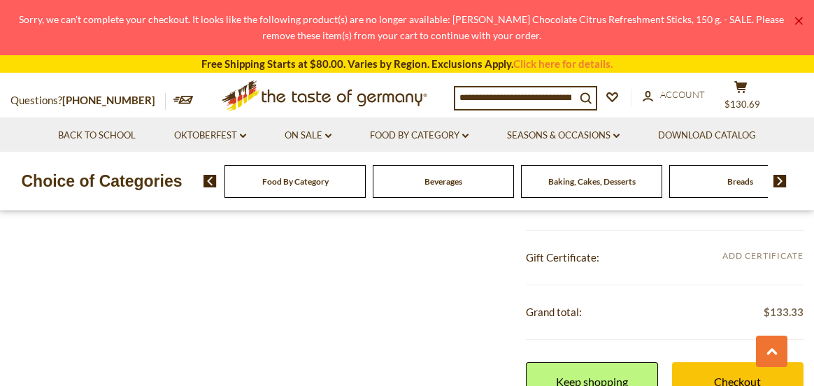
click at [740, 253] on span "Add Certificate" at bounding box center [763, 256] width 81 height 15
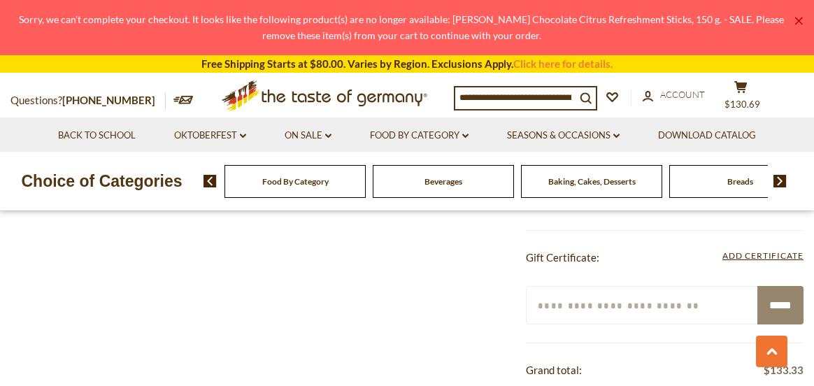
click at [646, 308] on input "Enter your certificate code" at bounding box center [642, 305] width 233 height 38
type input "*******"
click at [778, 301] on input "*****" at bounding box center [781, 305] width 46 height 38
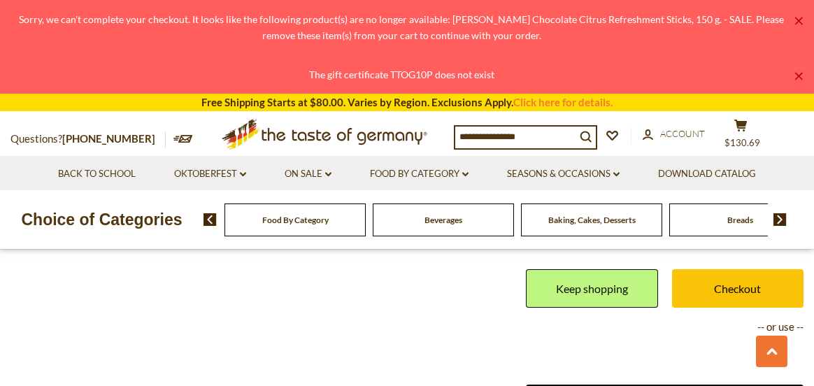
scroll to position [1889, 0]
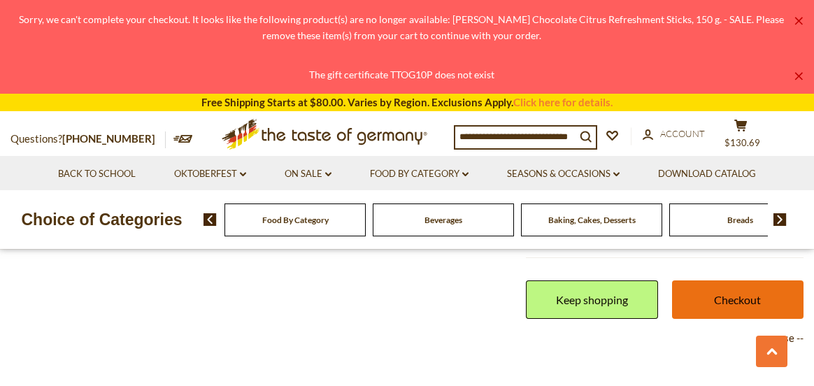
click at [744, 299] on link "Checkout" at bounding box center [738, 299] width 132 height 38
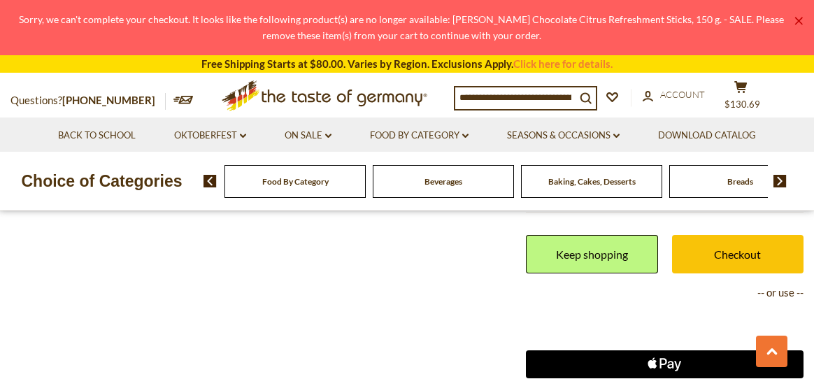
scroll to position [1889, 0]
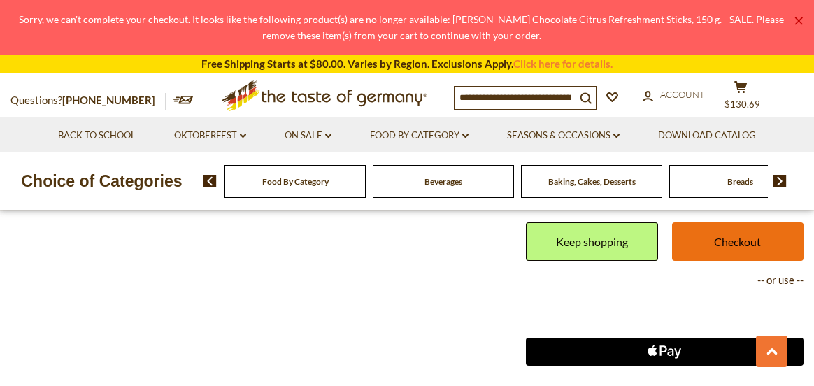
click at [746, 242] on link "Checkout" at bounding box center [738, 241] width 132 height 38
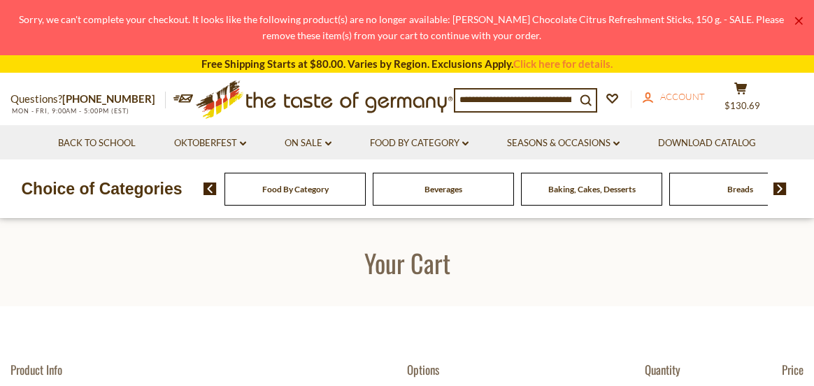
click at [690, 97] on span "Account" at bounding box center [682, 96] width 45 height 11
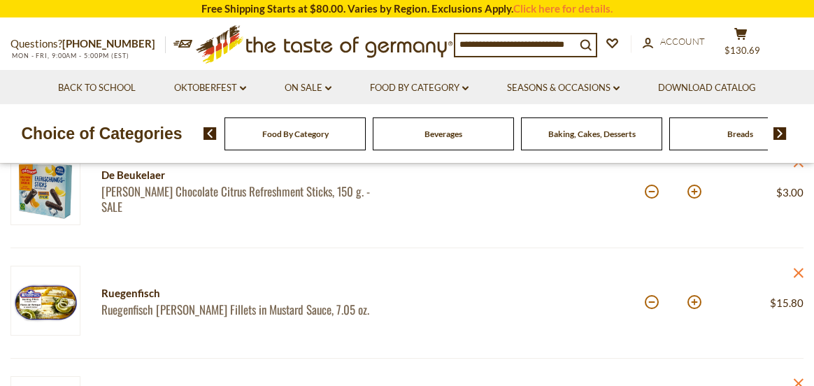
scroll to position [210, 0]
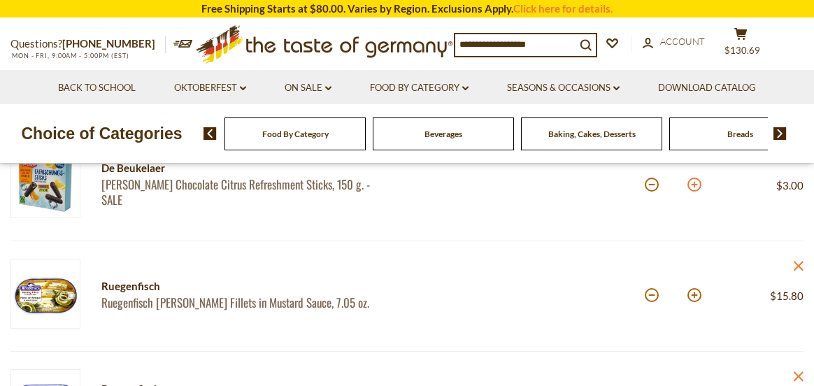
click at [692, 186] on button at bounding box center [695, 185] width 14 height 14
type input "*"
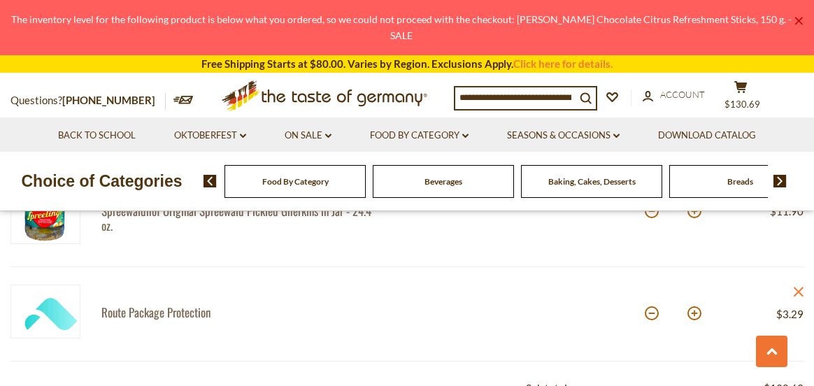
scroll to position [1539, 0]
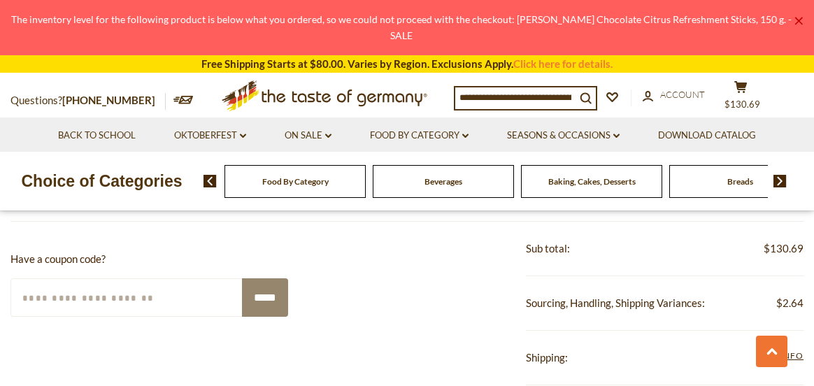
click at [129, 302] on input "Enter Your Coupon Code" at bounding box center [126, 297] width 233 height 38
type input "*******"
click at [257, 297] on input "*****" at bounding box center [265, 297] width 46 height 38
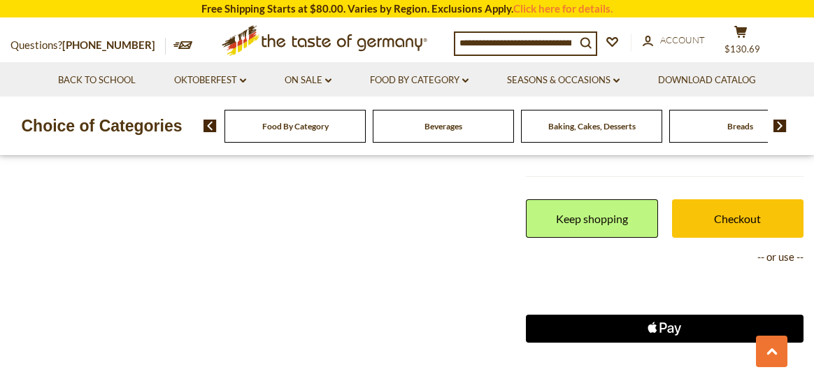
scroll to position [1959, 0]
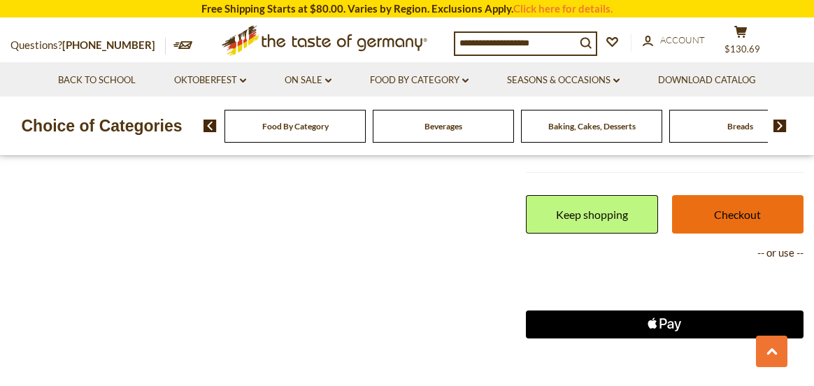
click at [728, 215] on link "Checkout" at bounding box center [738, 214] width 132 height 38
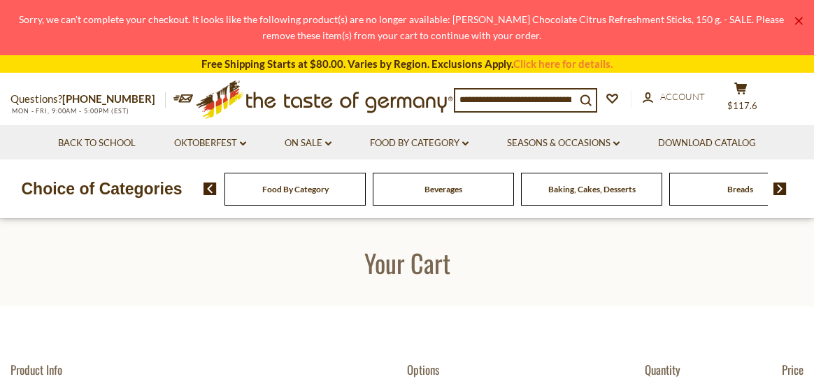
click at [448, 187] on span "Beverages" at bounding box center [444, 189] width 38 height 10
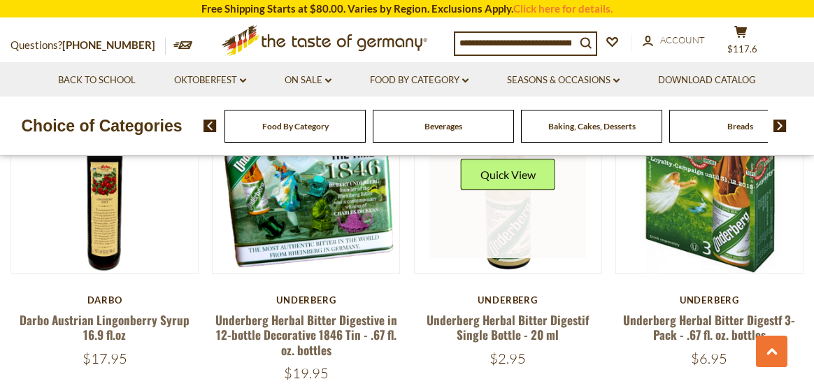
scroll to position [1679, 0]
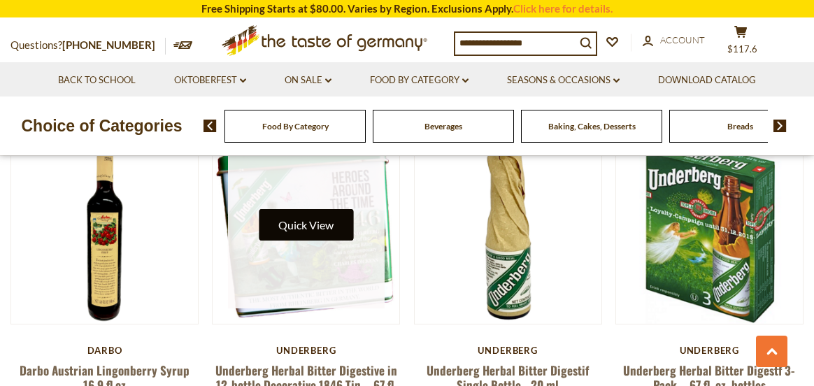
click at [318, 226] on button "Quick View" at bounding box center [306, 224] width 94 height 31
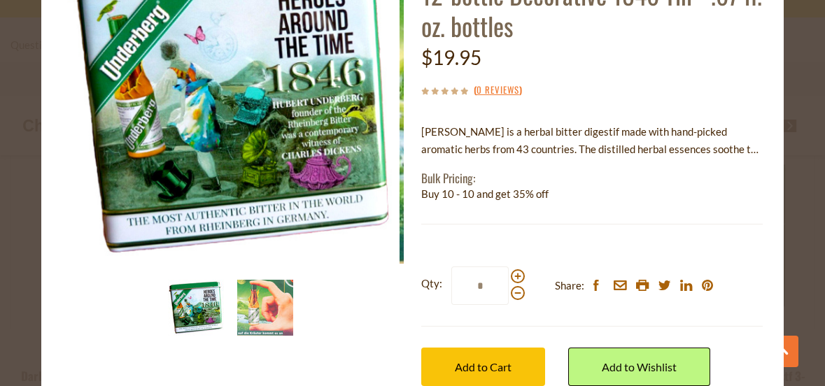
scroll to position [206, 0]
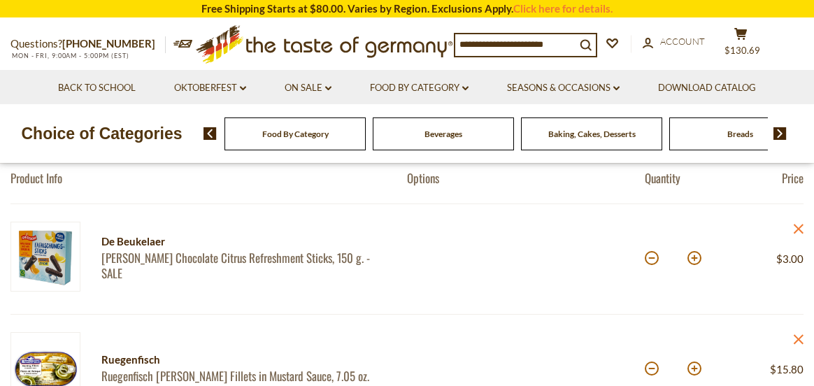
scroll to position [140, 0]
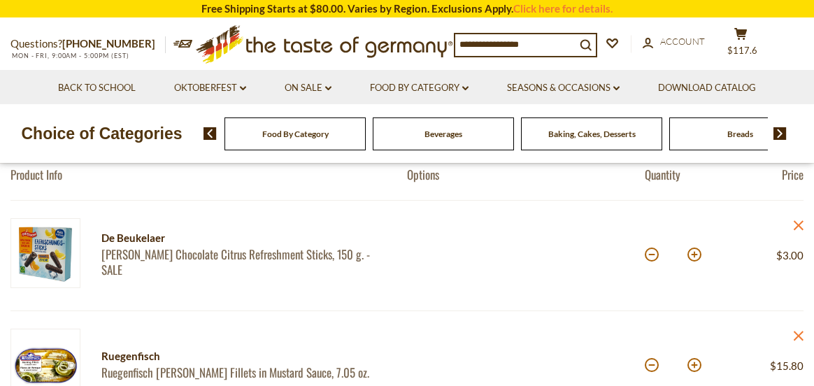
click at [443, 134] on span "Beverages" at bounding box center [444, 134] width 38 height 10
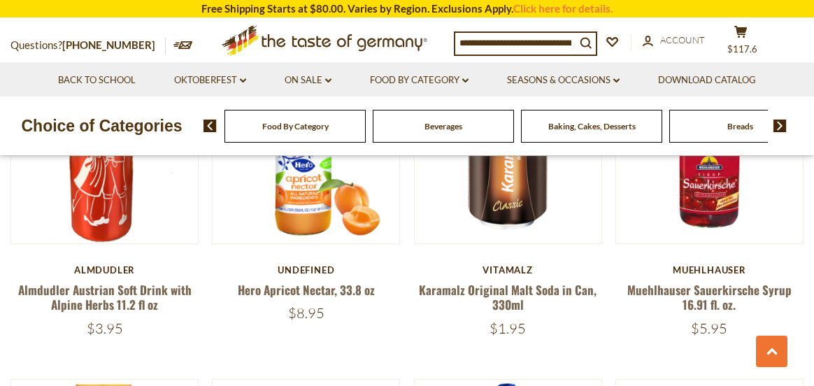
scroll to position [2098, 0]
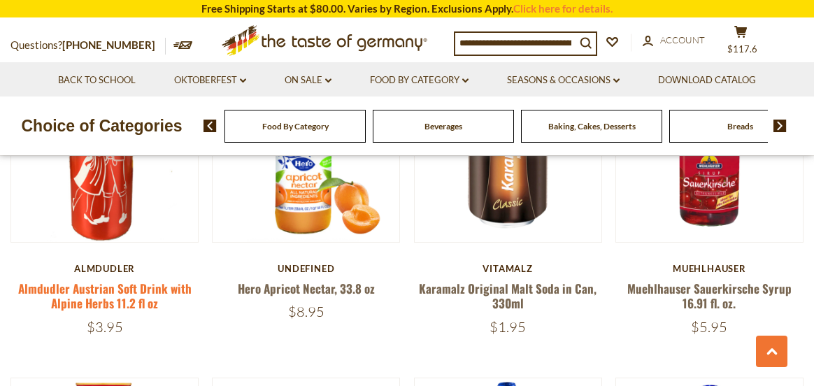
click at [107, 287] on link "Almdudler Austrian Soft Drink with Alpine Herbs 11.2 fl oz" at bounding box center [104, 296] width 173 height 32
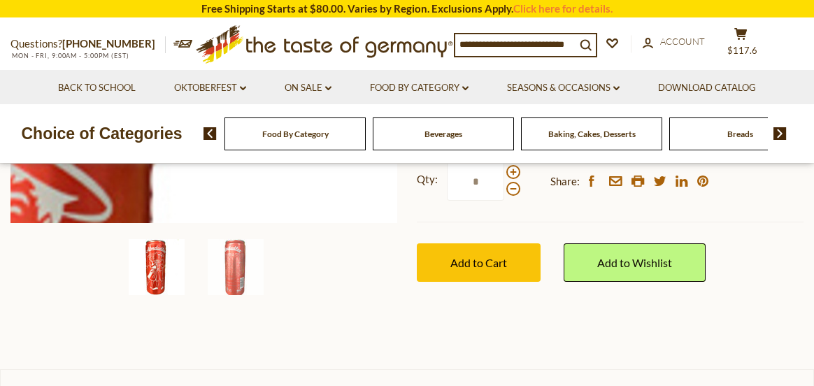
scroll to position [420, 0]
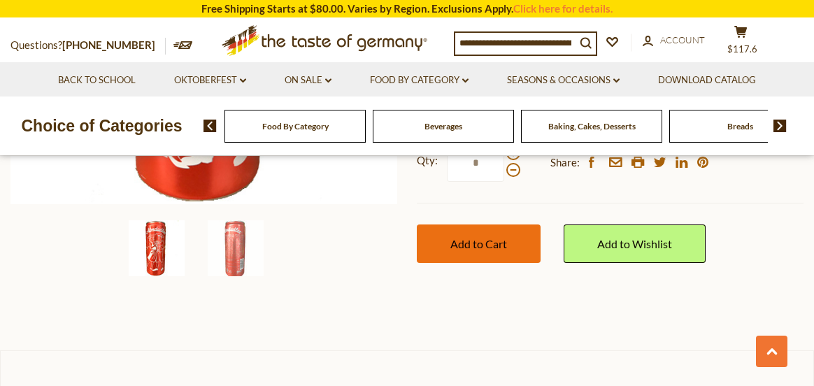
click at [488, 247] on span "Add to Cart" at bounding box center [478, 243] width 57 height 13
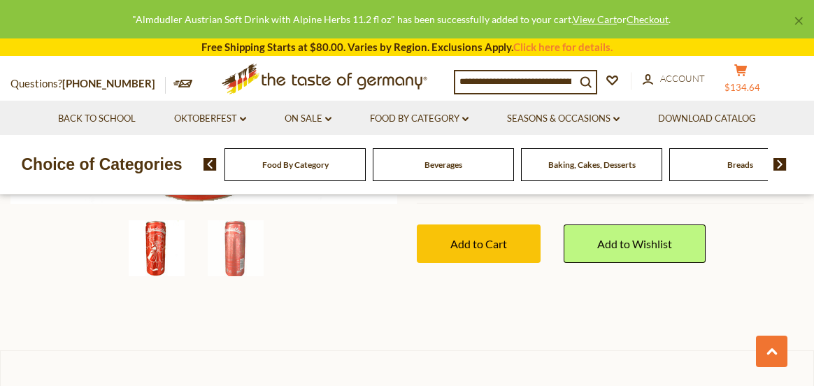
click at [755, 84] on span "$134.64" at bounding box center [743, 87] width 36 height 11
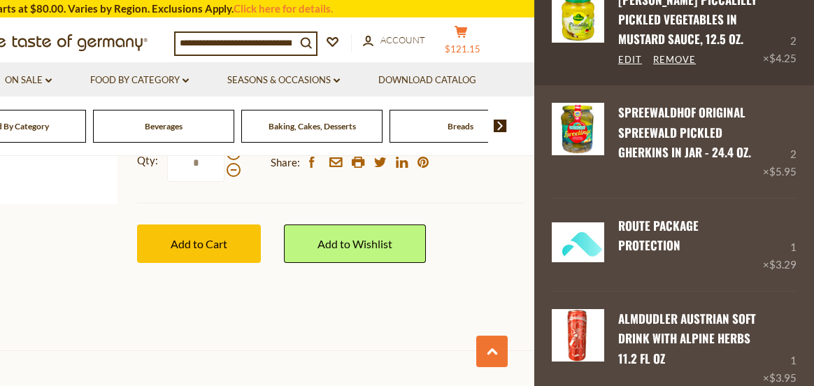
scroll to position [1366, 0]
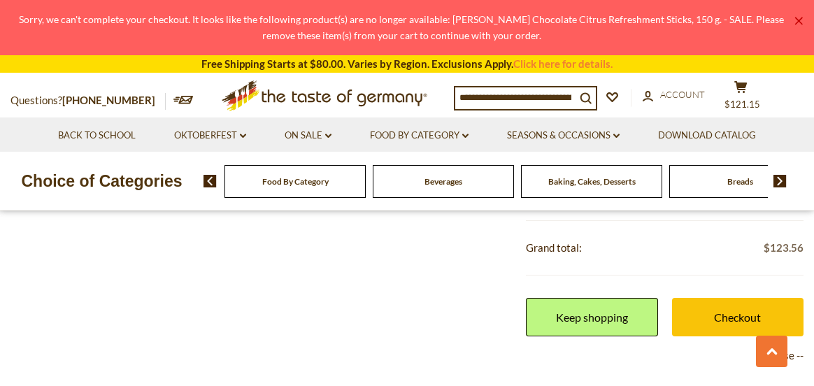
scroll to position [2028, 0]
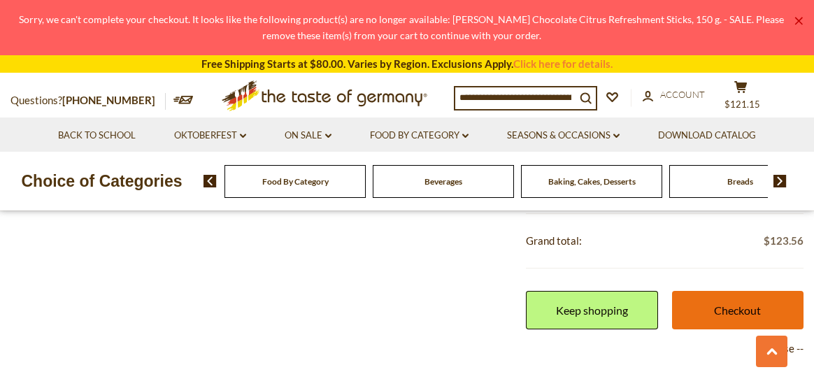
click at [739, 309] on link "Checkout" at bounding box center [738, 310] width 132 height 38
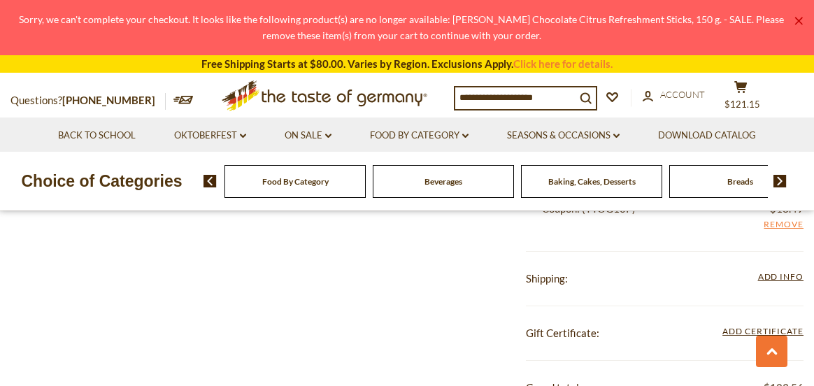
scroll to position [1889, 0]
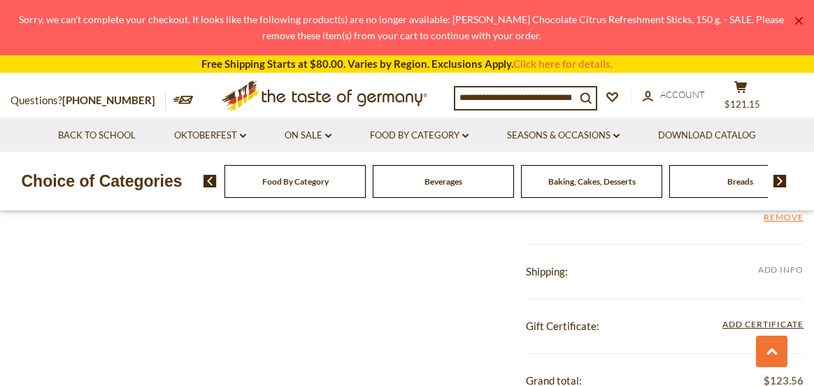
click at [782, 270] on span "Add Info" at bounding box center [780, 269] width 45 height 10
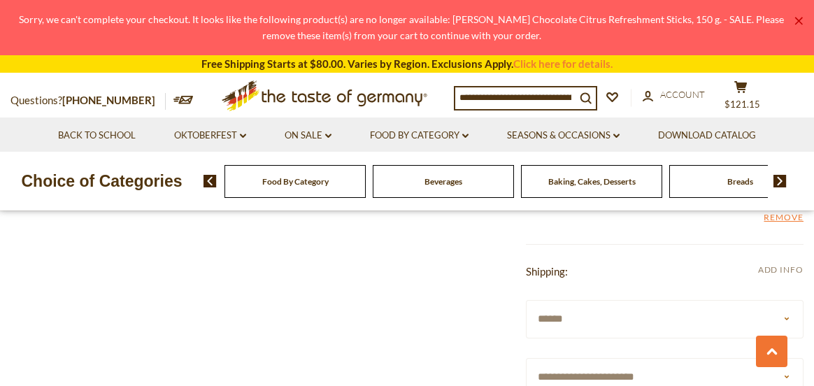
click at [797, 270] on span "Add Info" at bounding box center [780, 269] width 45 height 10
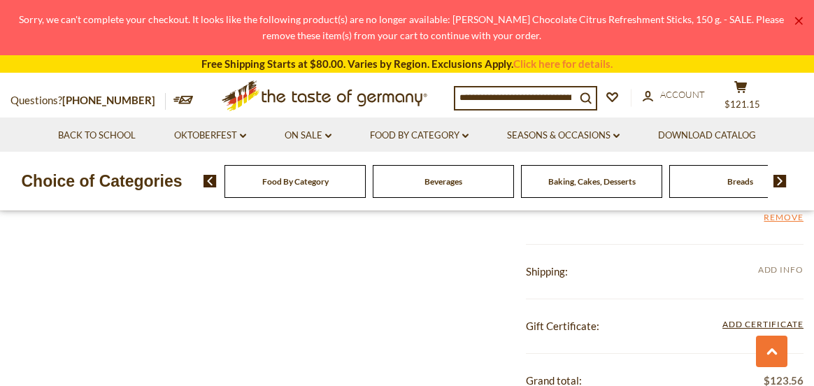
click at [788, 269] on span "Add Info" at bounding box center [780, 269] width 45 height 10
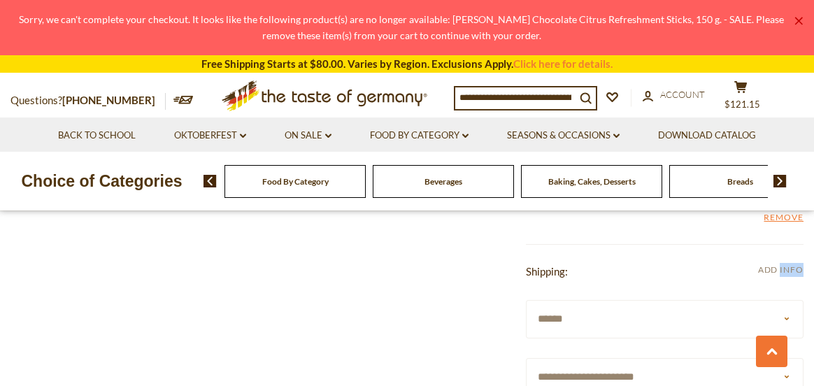
click at [788, 269] on span "Add Info" at bounding box center [780, 269] width 45 height 10
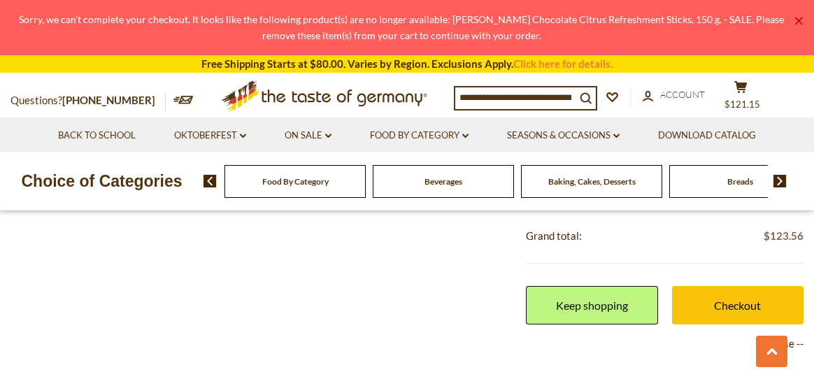
scroll to position [1959, 0]
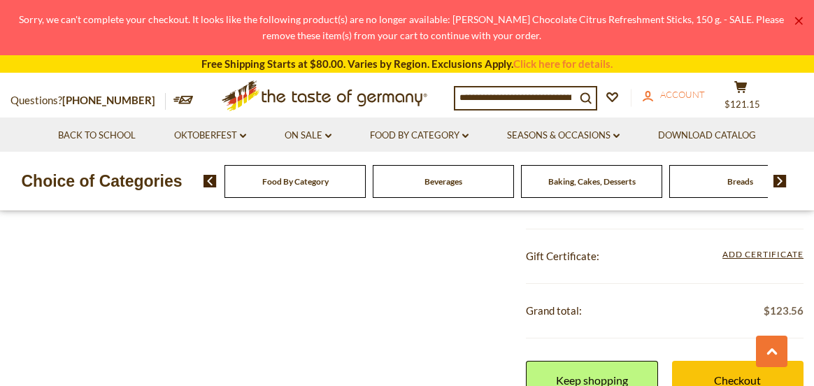
click at [690, 94] on span "Account" at bounding box center [682, 94] width 45 height 11
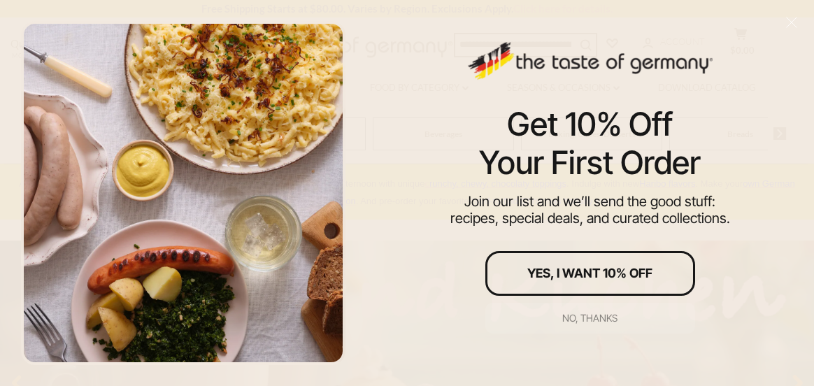
click at [606, 319] on div "No, thanks" at bounding box center [589, 318] width 55 height 10
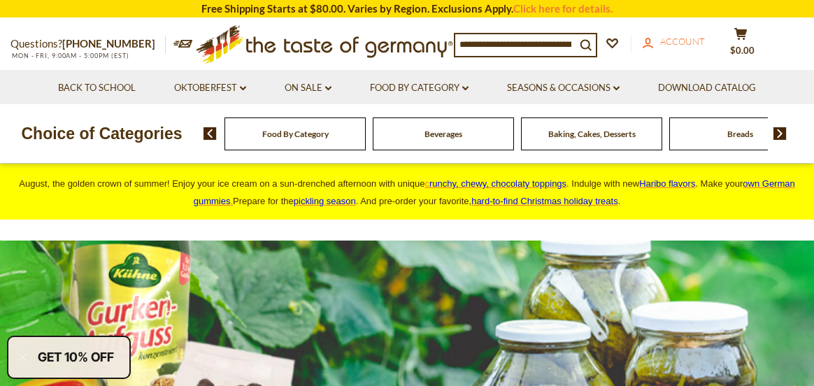
click at [683, 38] on span "Account" at bounding box center [682, 41] width 45 height 11
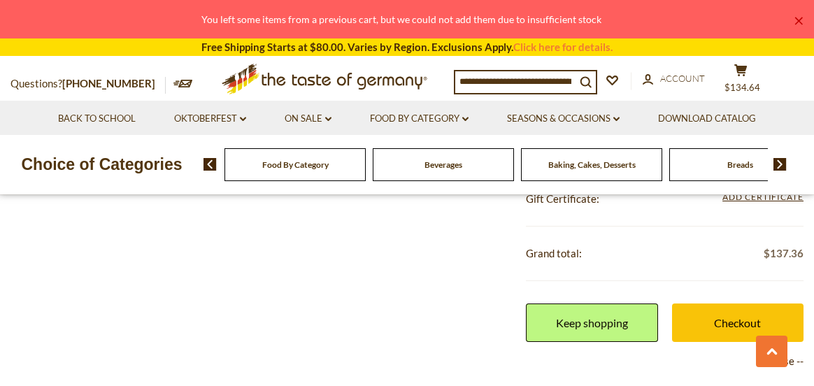
scroll to position [1959, 0]
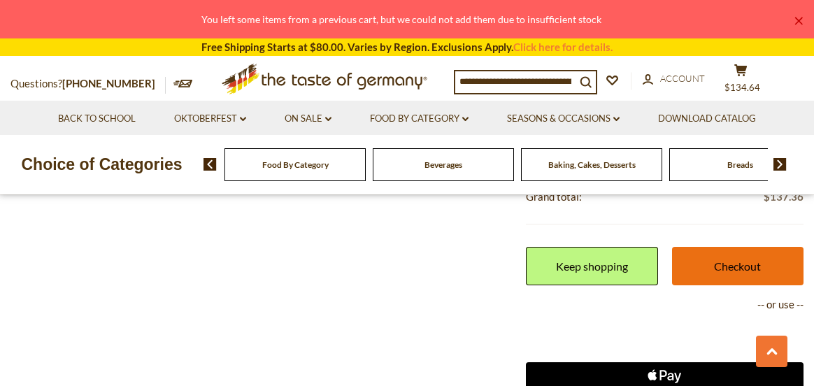
click at [748, 266] on link "Checkout" at bounding box center [738, 266] width 132 height 38
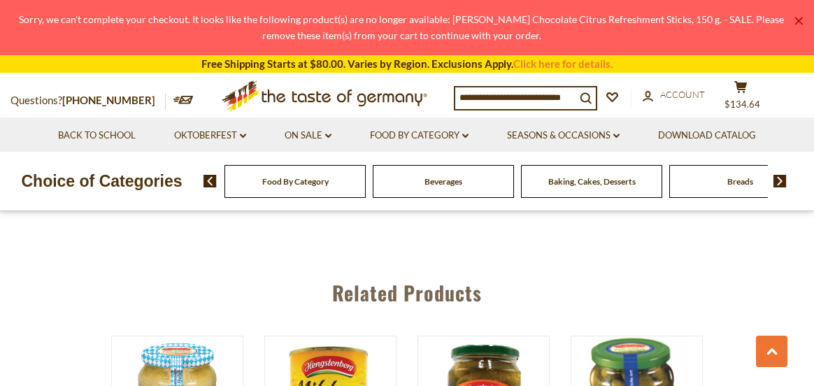
scroll to position [2098, 0]
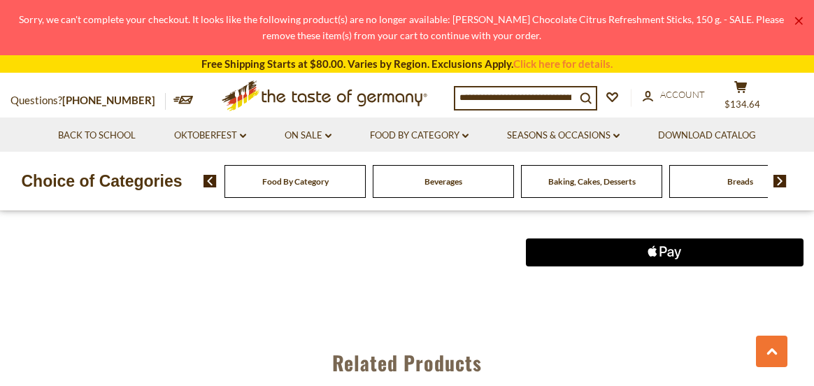
click at [672, 250] on icon "Apple Pay" at bounding box center [671, 253] width 6 height 8
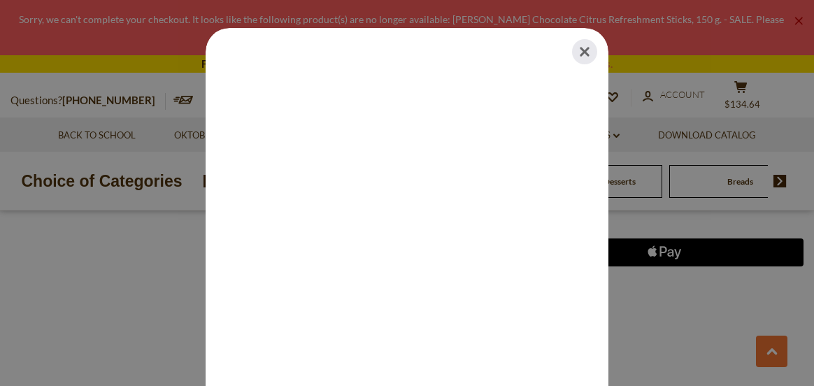
scroll to position [28, 0]
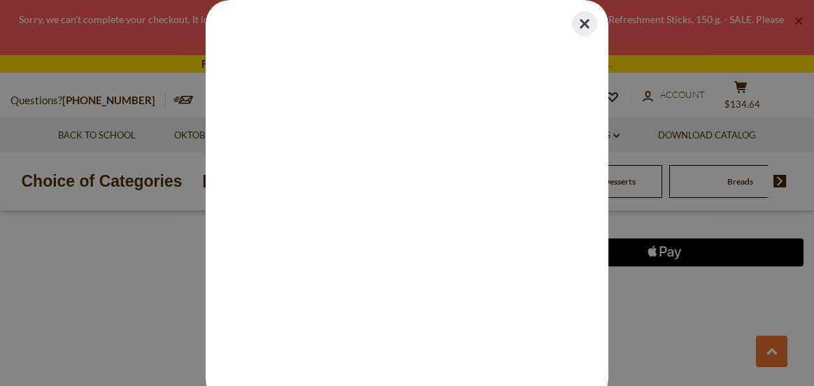
click at [578, 21] on button "Close" at bounding box center [584, 23] width 31 height 31
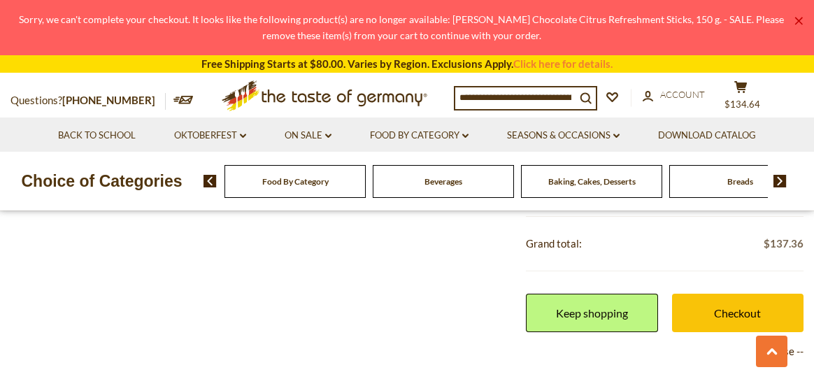
scroll to position [1889, 0]
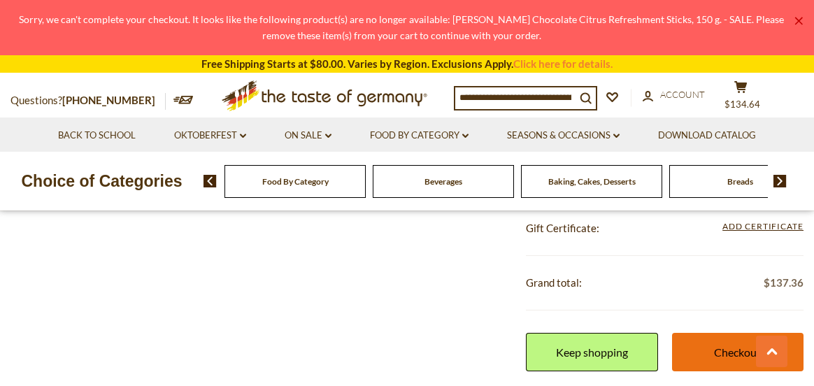
click at [744, 354] on link "Checkout" at bounding box center [738, 352] width 132 height 38
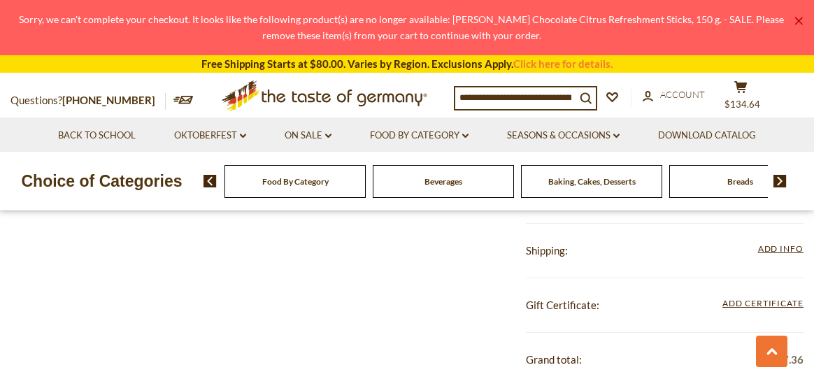
scroll to position [1819, 0]
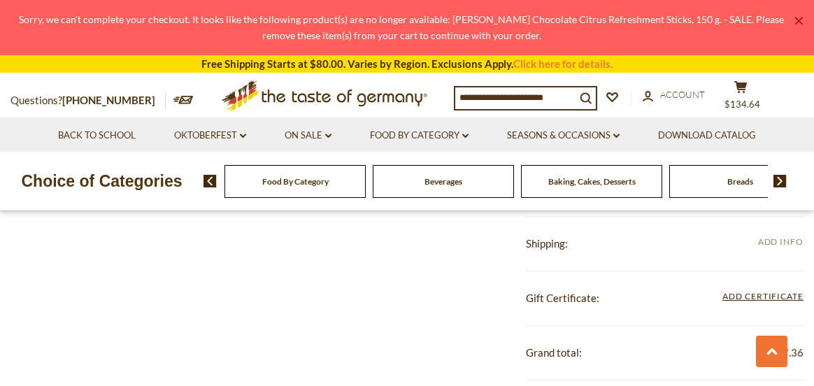
click at [786, 237] on span "Add Info" at bounding box center [780, 241] width 45 height 10
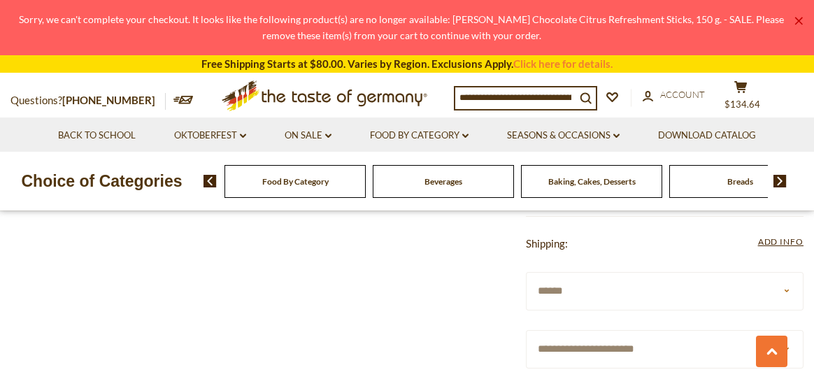
click at [786, 290] on select "**********" at bounding box center [665, 291] width 278 height 38
